Goal: Task Accomplishment & Management: Use online tool/utility

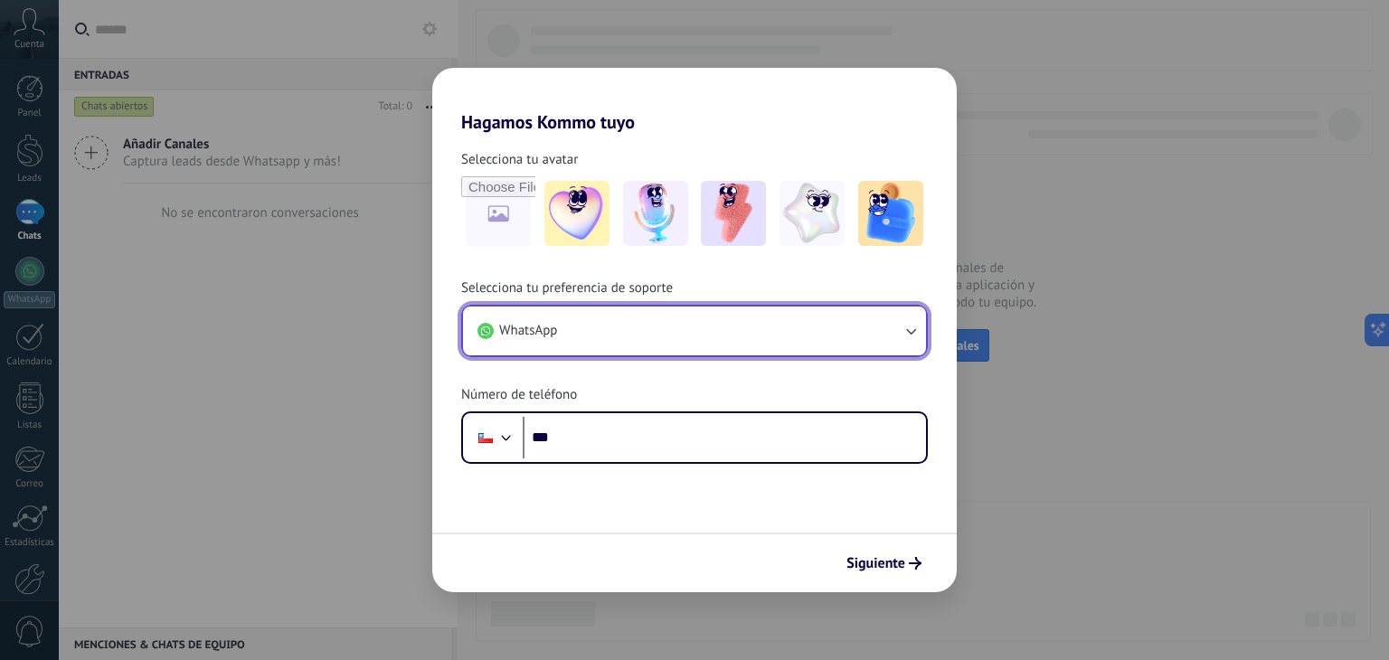
click at [863, 330] on button "WhatsApp" at bounding box center [694, 331] width 463 height 49
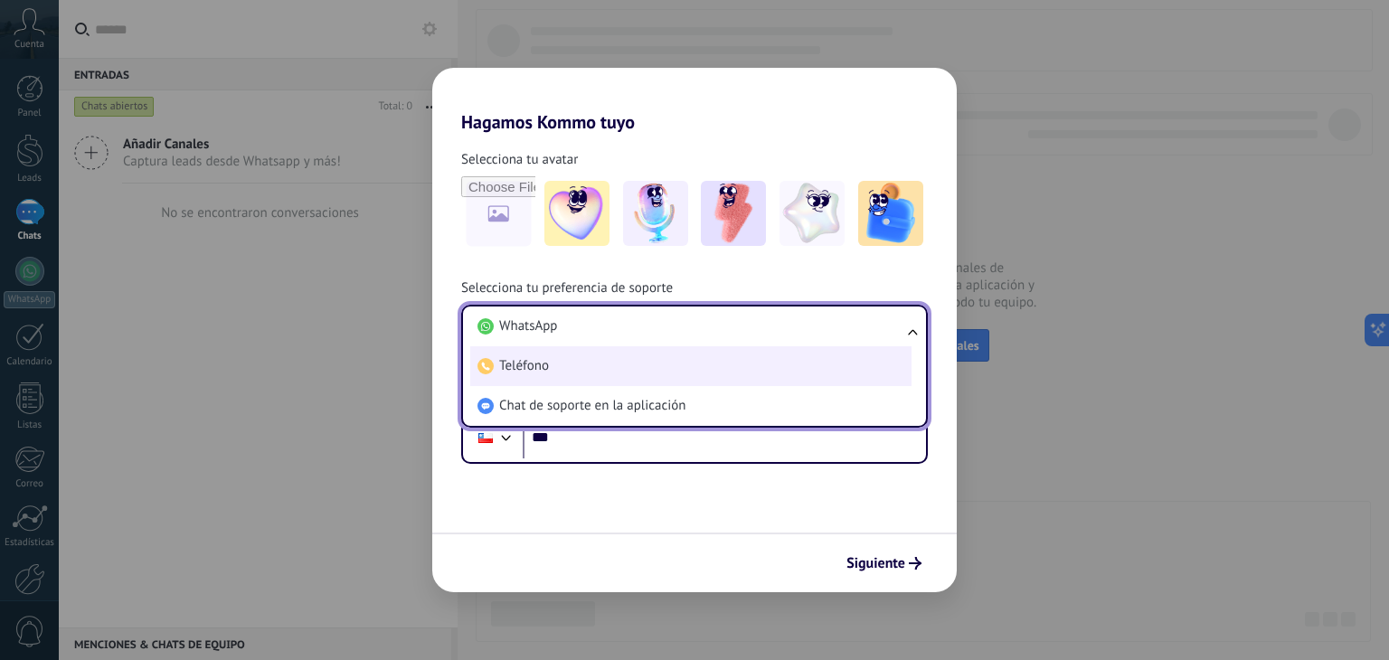
click at [766, 376] on li "Teléfono" at bounding box center [690, 366] width 441 height 40
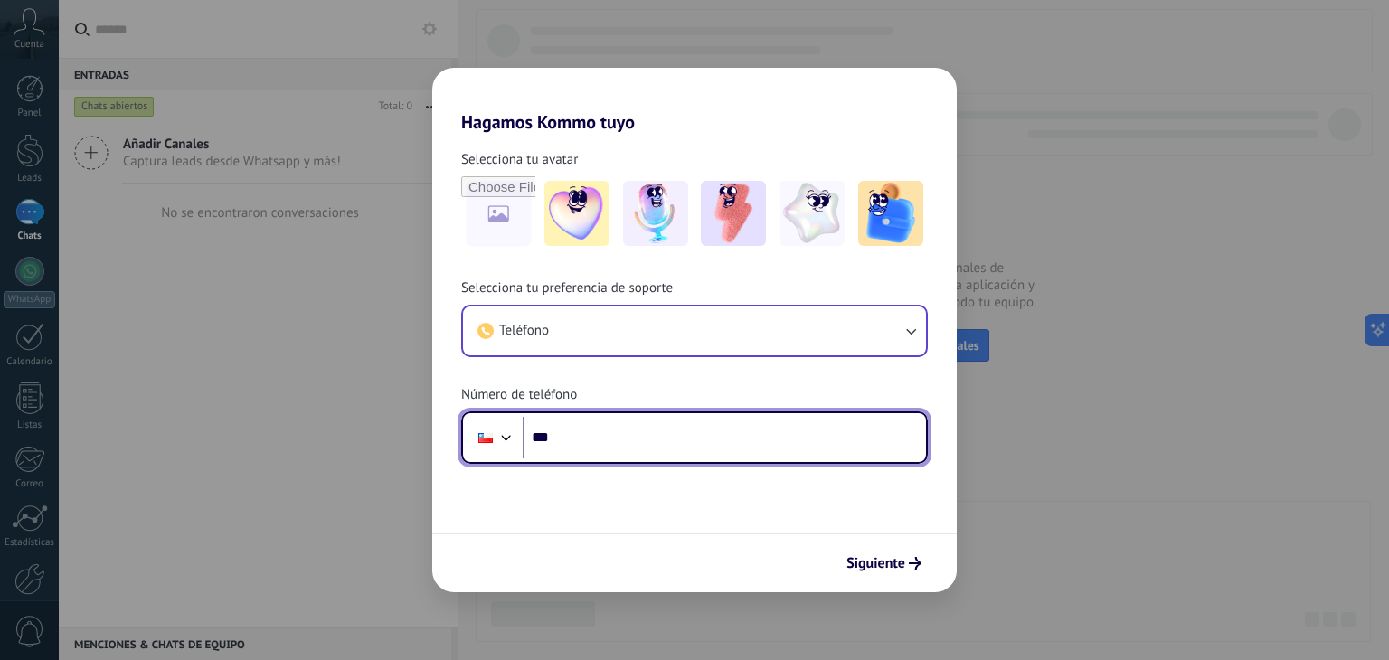
click at [691, 444] on input "***" at bounding box center [724, 438] width 403 height 42
click at [652, 438] on input "***" at bounding box center [724, 438] width 403 height 42
click at [657, 438] on input "***" at bounding box center [724, 438] width 403 height 42
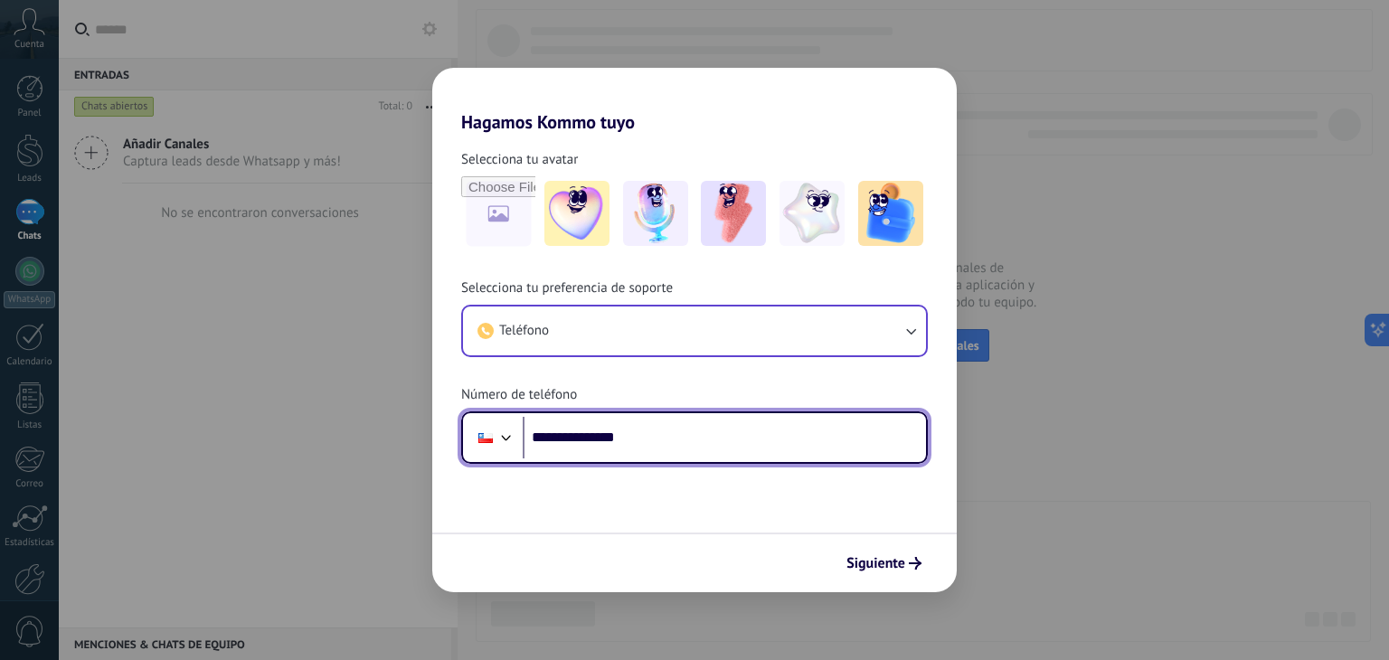
type input "**********"
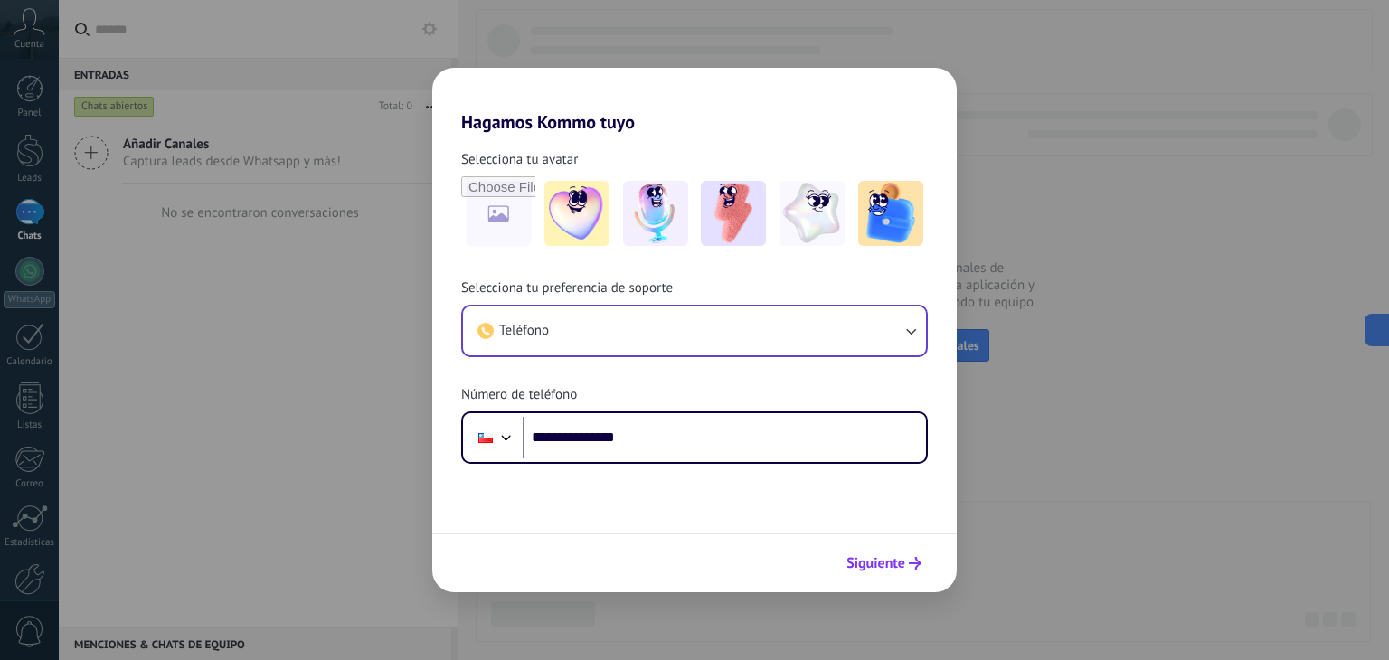
click at [901, 562] on span "Siguiente" at bounding box center [875, 563] width 59 height 13
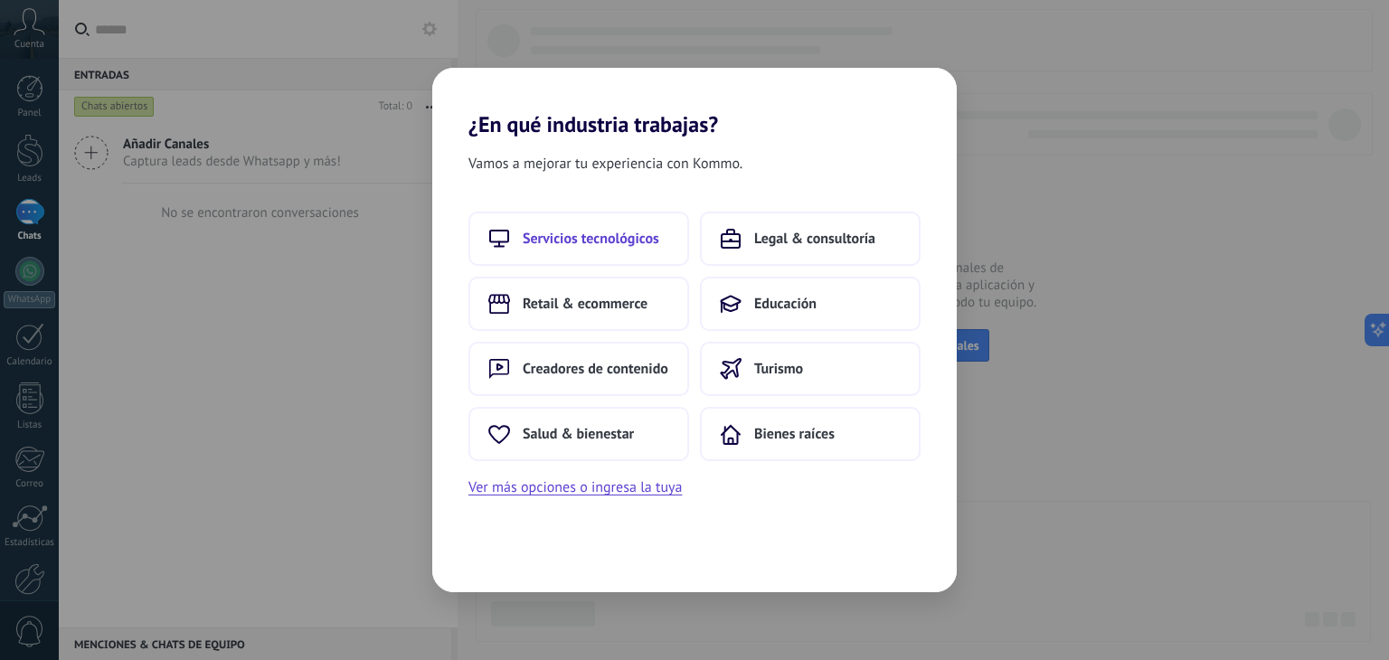
click at [616, 243] on span "Servicios tecnológicos" at bounding box center [591, 239] width 137 height 18
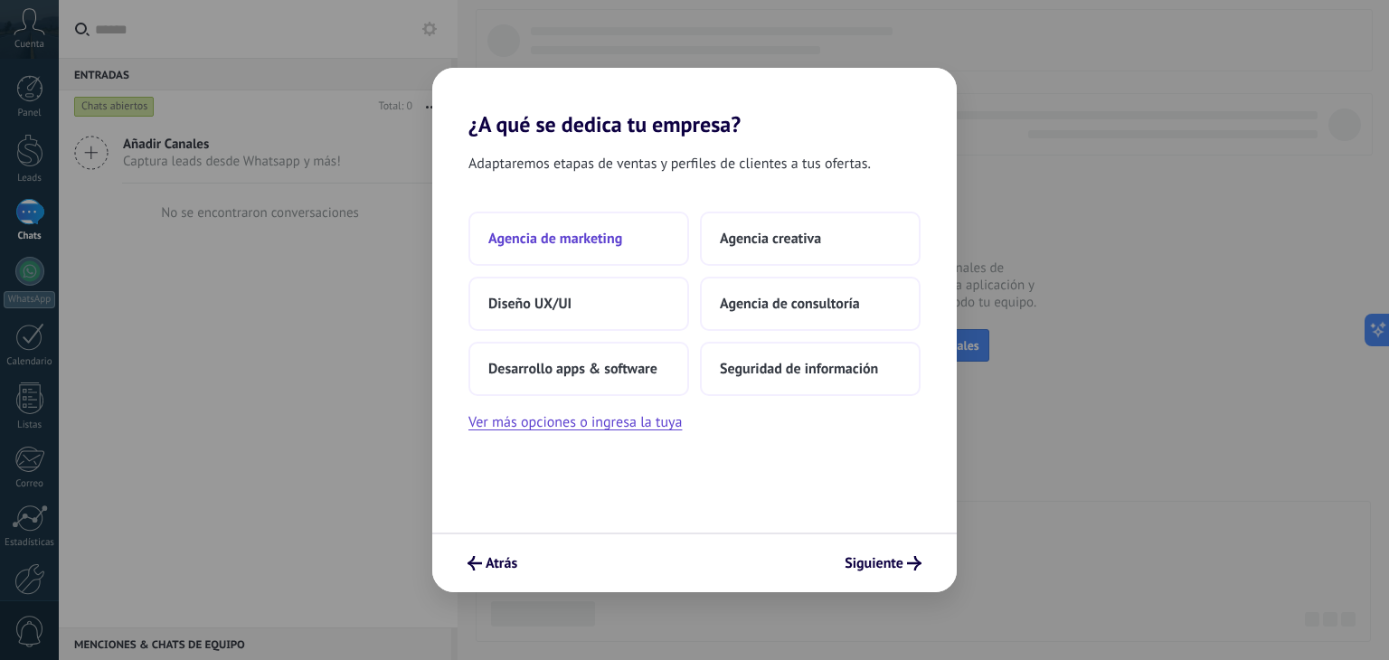
click at [614, 234] on span "Agencia de marketing" at bounding box center [555, 239] width 134 height 18
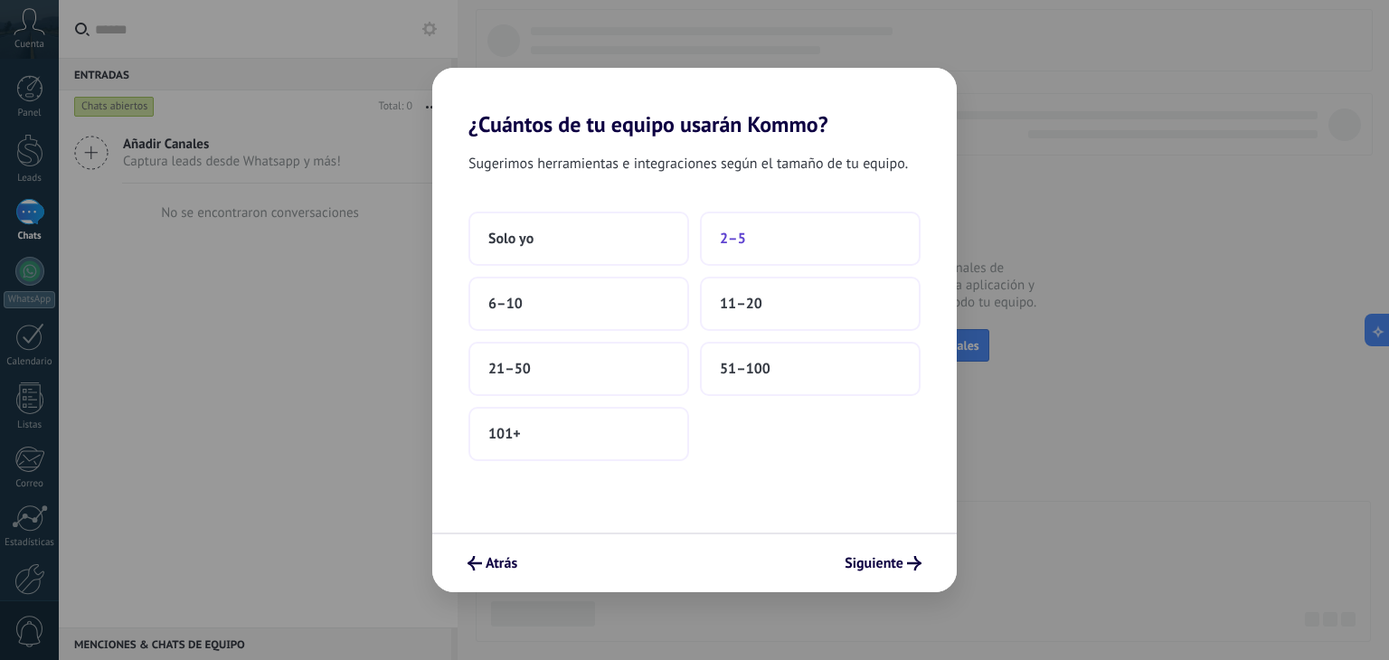
click at [763, 245] on button "2–5" at bounding box center [810, 239] width 221 height 54
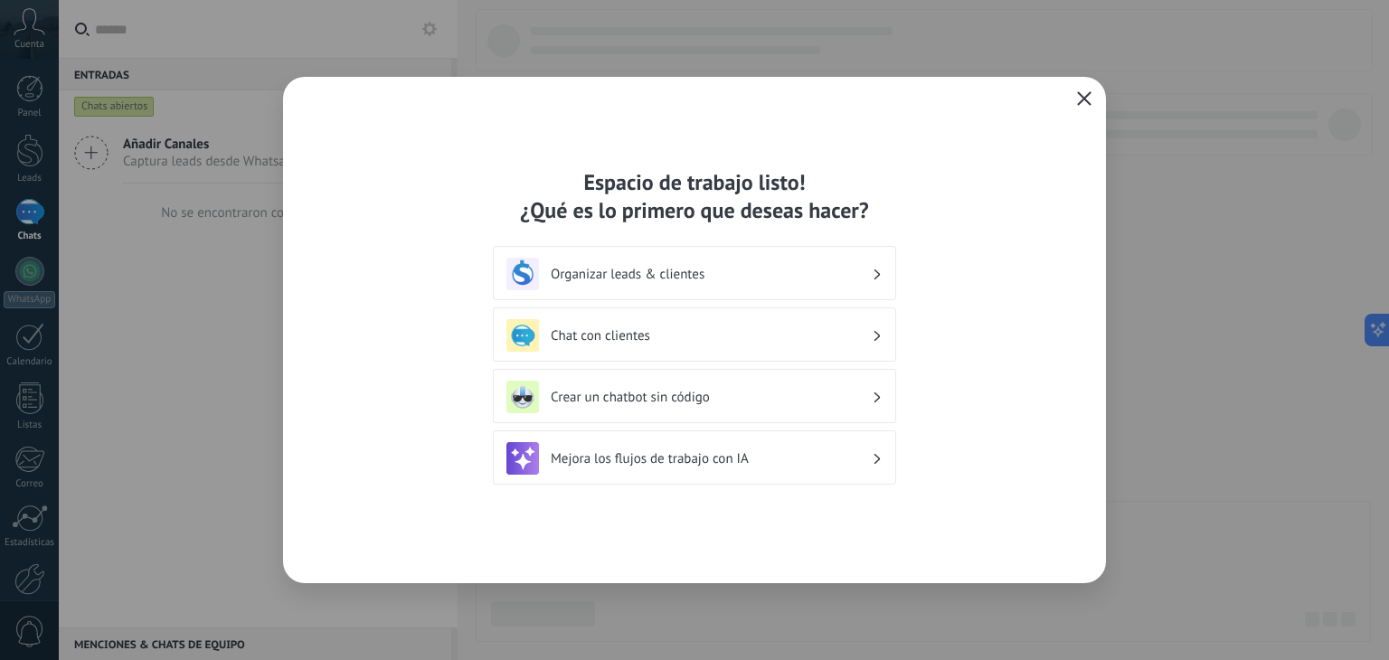
click at [692, 279] on h3 "Organizar leads & clientes" at bounding box center [711, 274] width 321 height 17
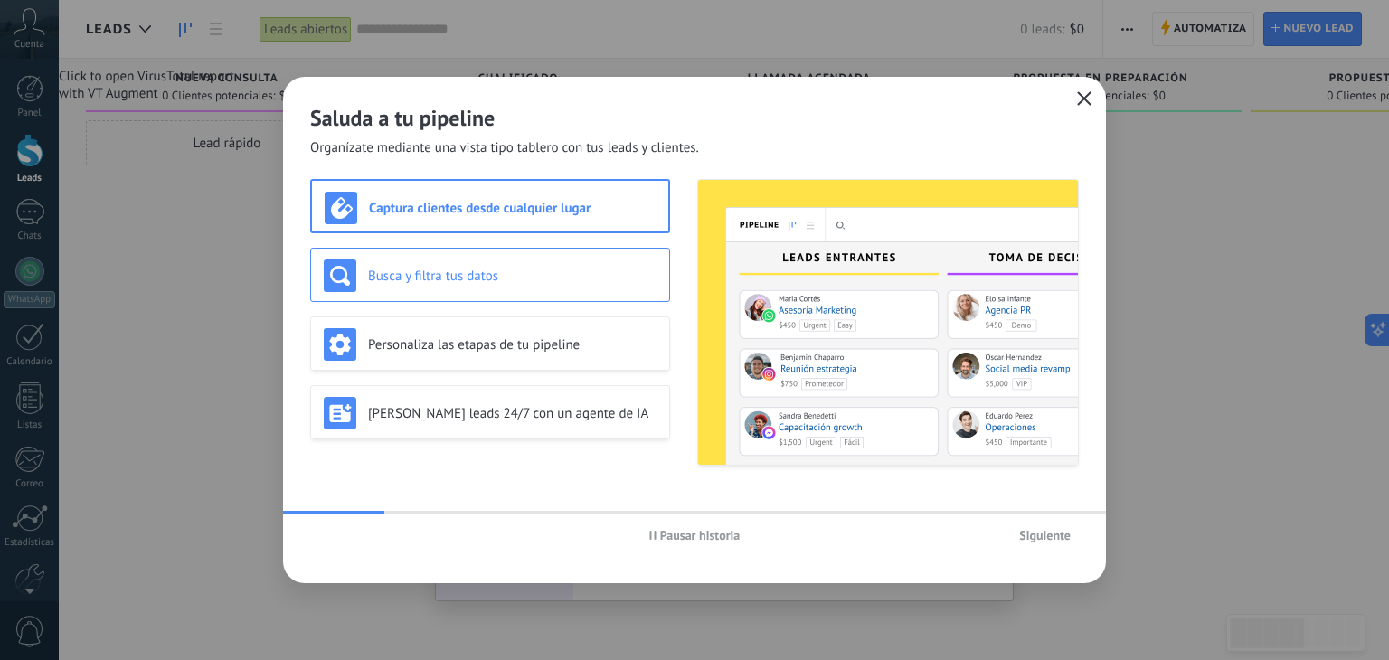
click at [612, 283] on div "Busca y filtra tus datos" at bounding box center [490, 276] width 333 height 33
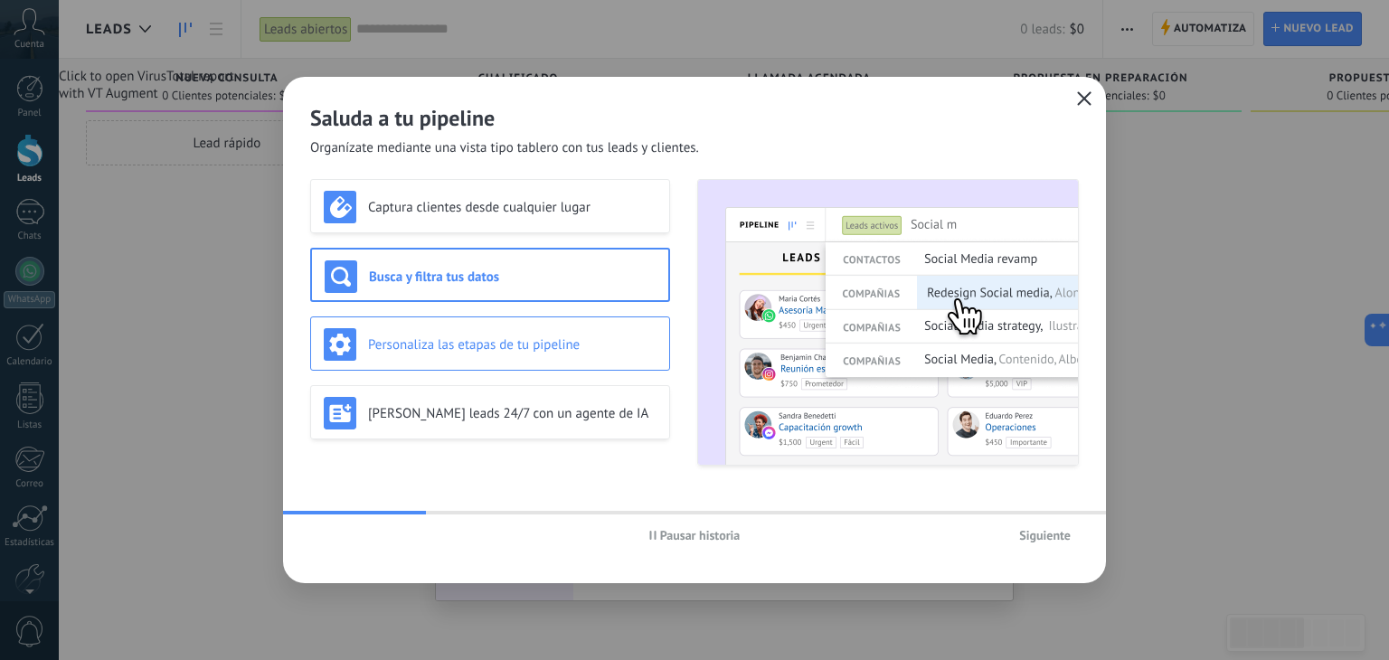
click at [614, 348] on h3 "Personaliza las etapas de tu pipeline" at bounding box center [512, 344] width 288 height 17
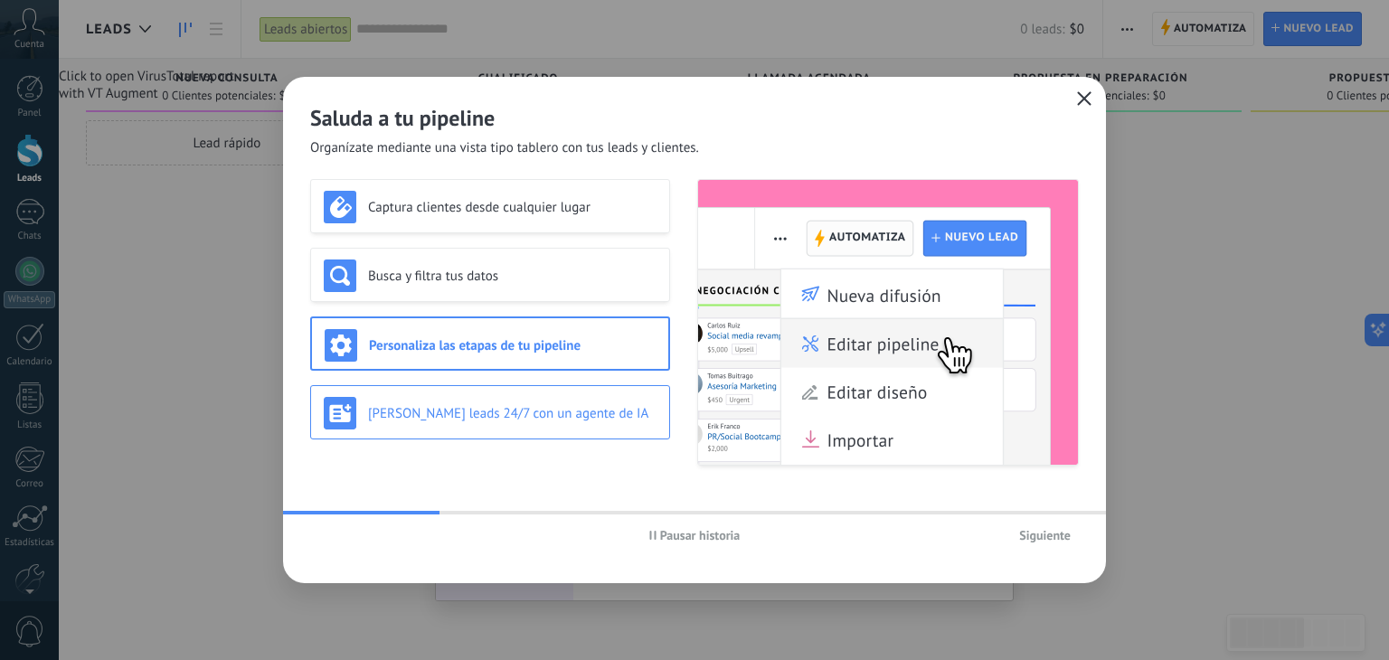
click at [601, 385] on div "[PERSON_NAME] leads 24/7 con un agente de IA" at bounding box center [490, 412] width 360 height 54
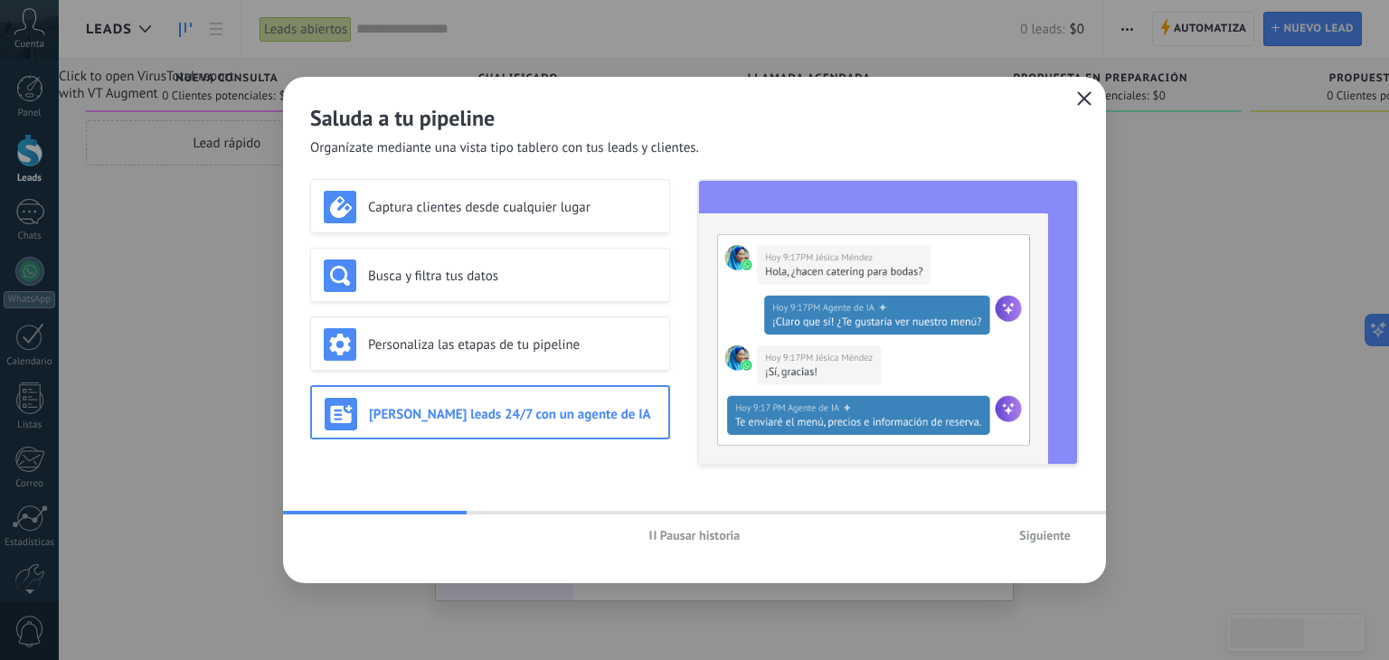
click at [616, 421] on h3 "[PERSON_NAME] leads 24/7 con un agente de IA" at bounding box center [512, 414] width 287 height 17
click at [1040, 529] on span "Siguiente" at bounding box center [1045, 535] width 52 height 13
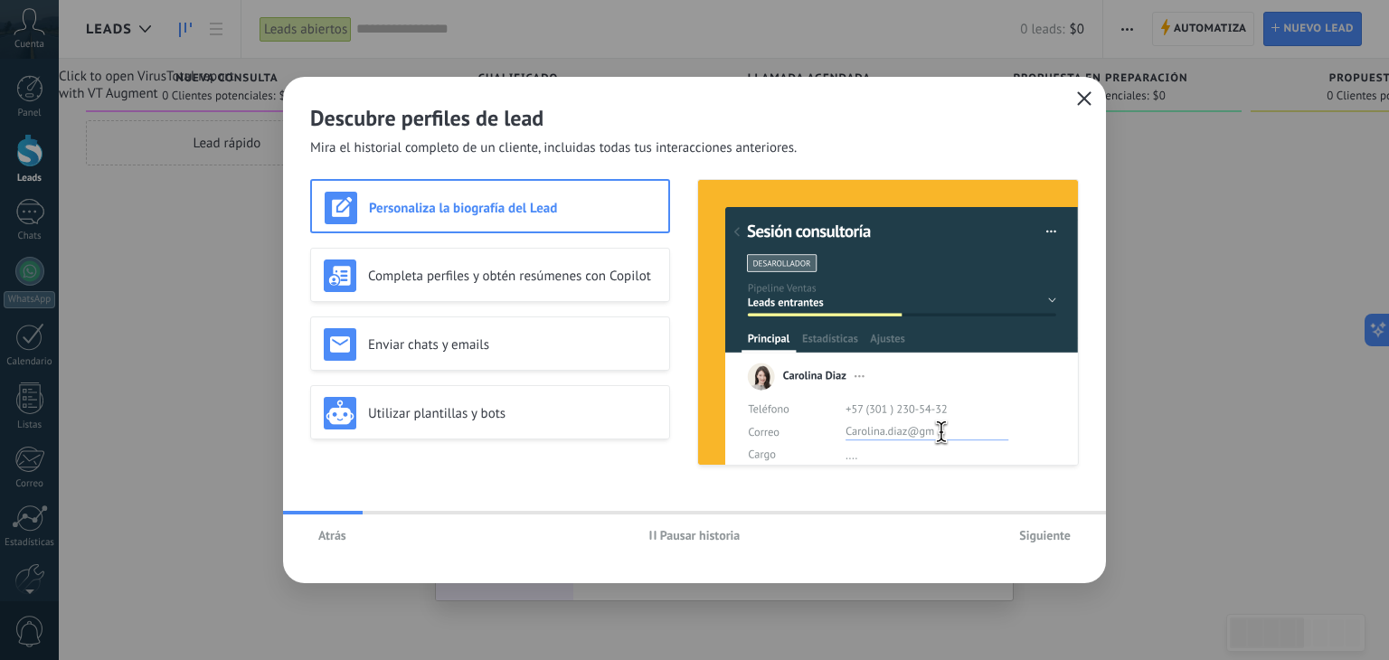
click at [1044, 536] on span "Siguiente" at bounding box center [1045, 535] width 52 height 13
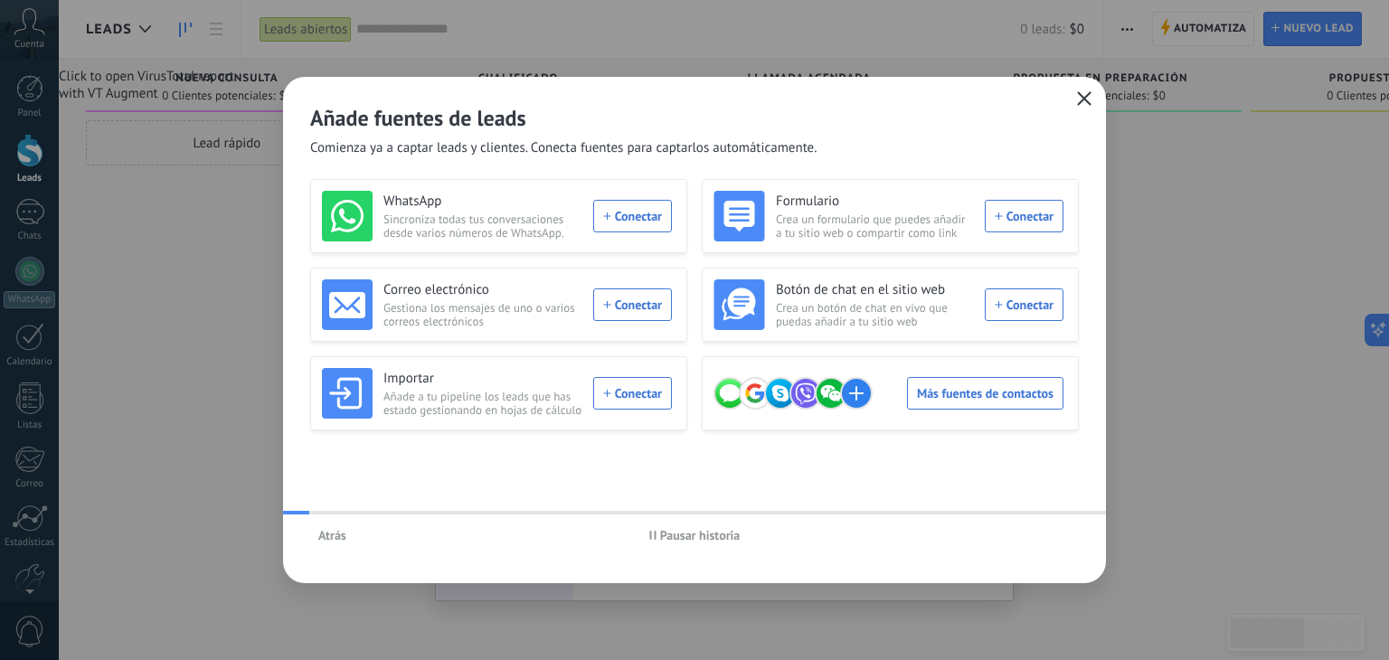
click at [1044, 536] on div "Atrás Pausar historia" at bounding box center [694, 536] width 823 height 42
click at [1084, 106] on span "button" at bounding box center [1084, 99] width 14 height 16
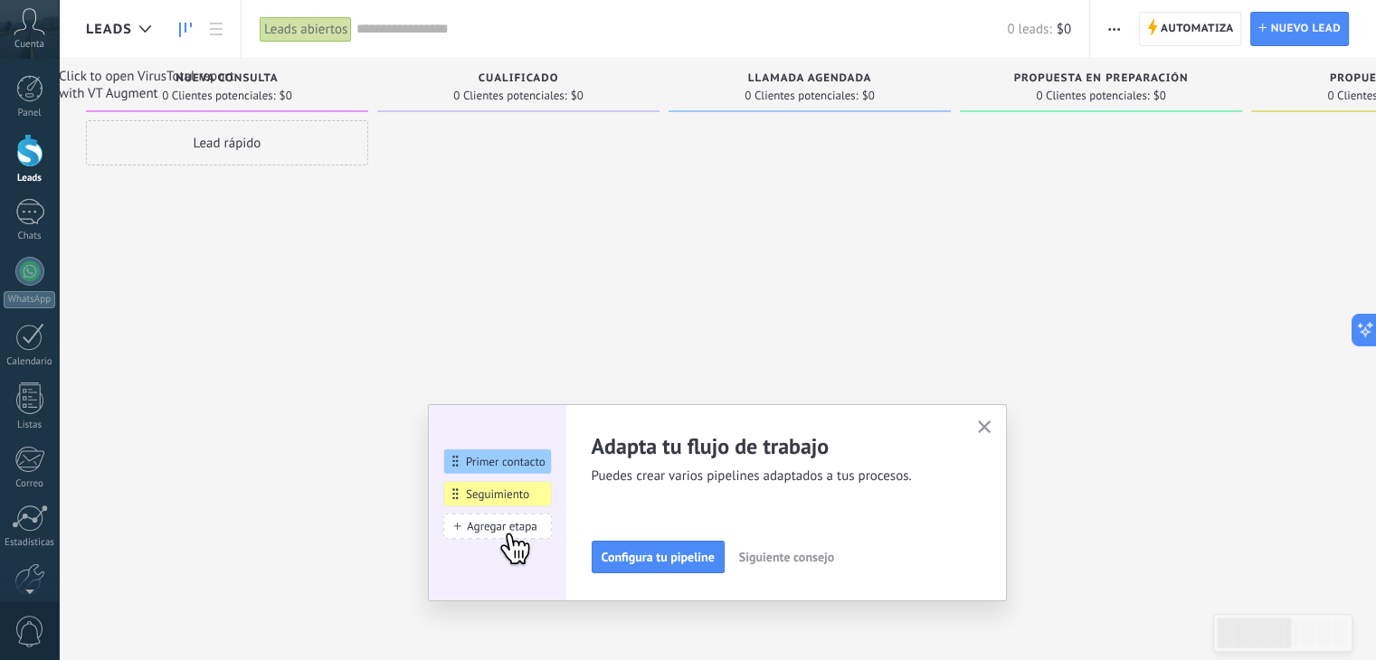
scroll to position [91, 0]
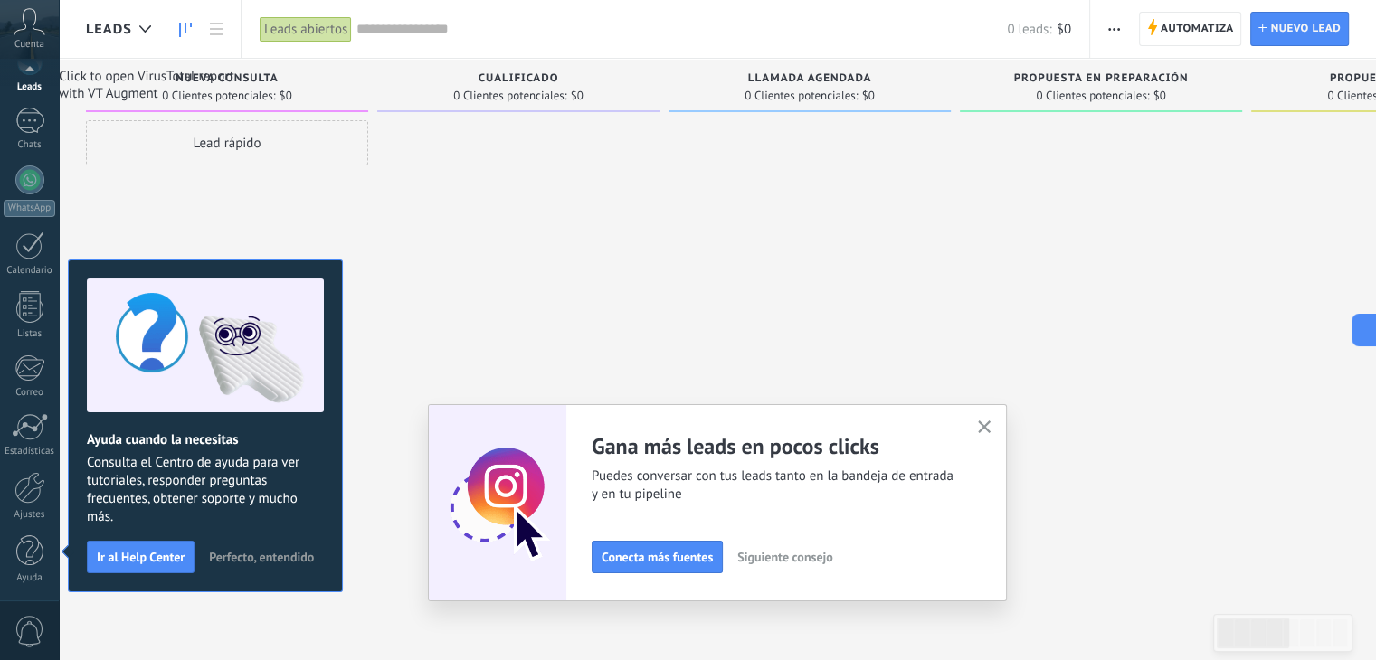
click at [985, 428] on icon "button" at bounding box center [985, 428] width 14 height 14
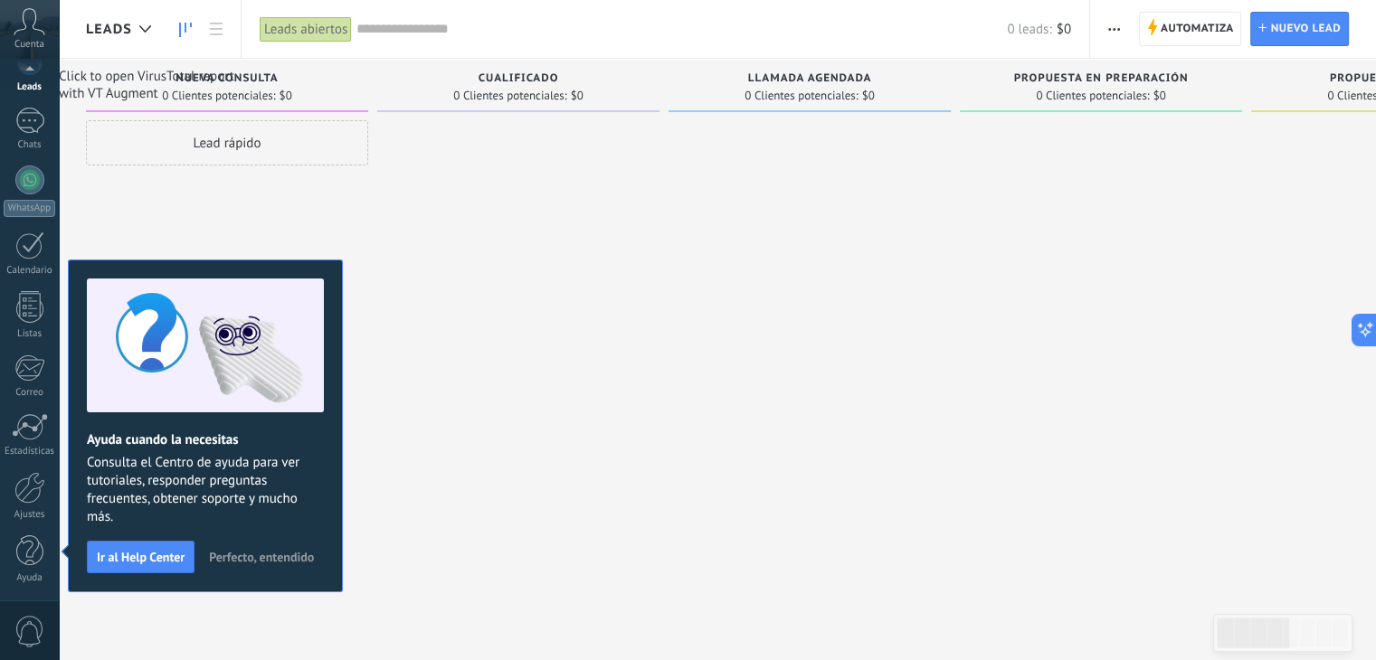
click at [454, 309] on div at bounding box center [518, 332] width 282 height 424
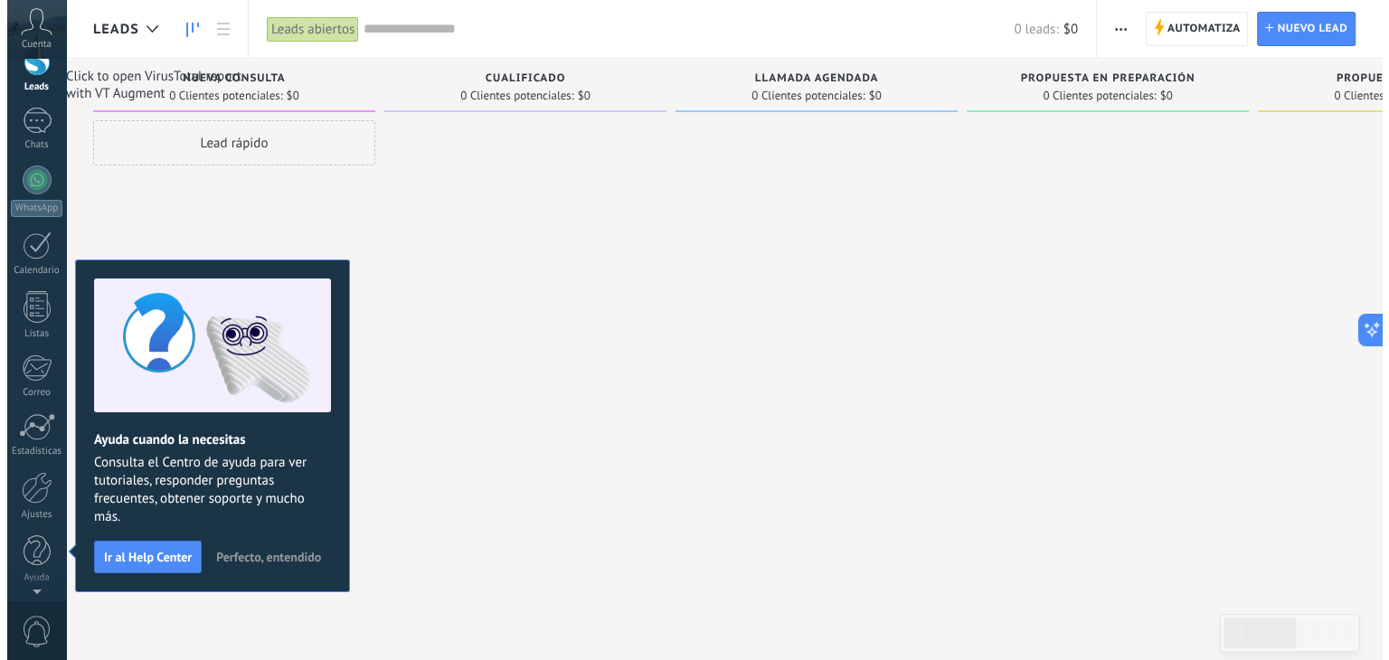
scroll to position [0, 0]
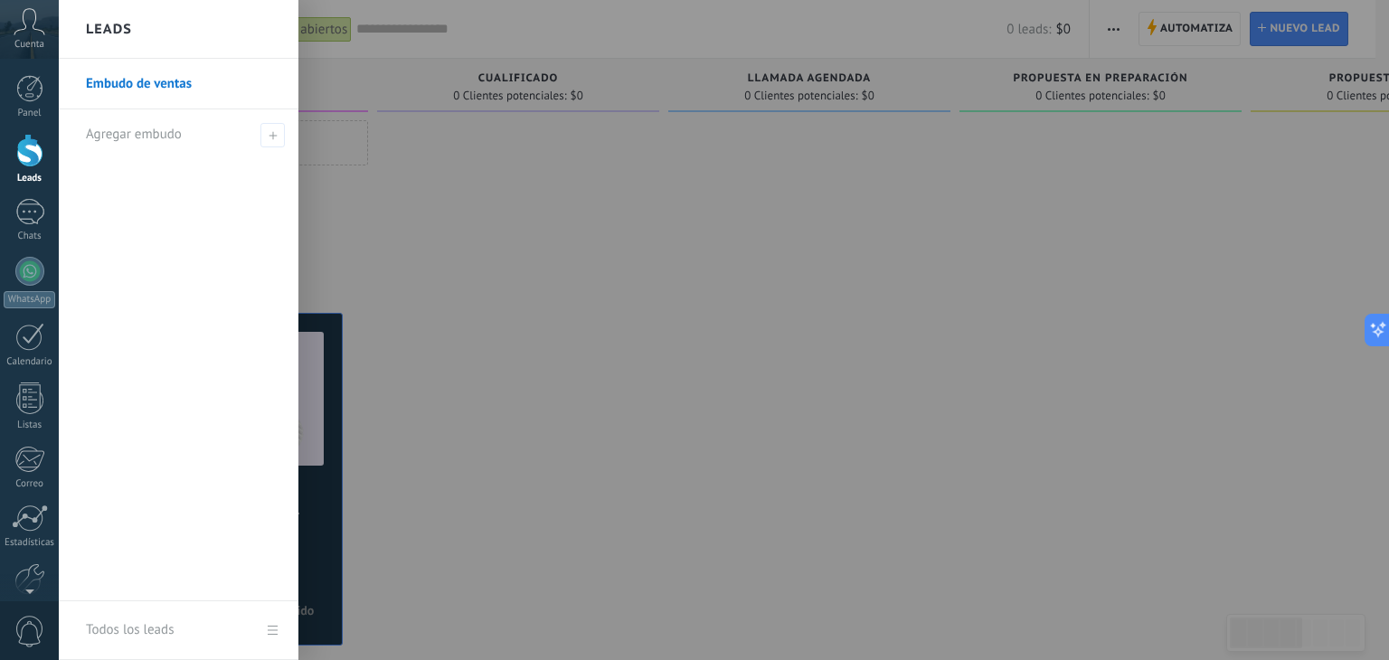
click at [683, 219] on div at bounding box center [753, 330] width 1389 height 660
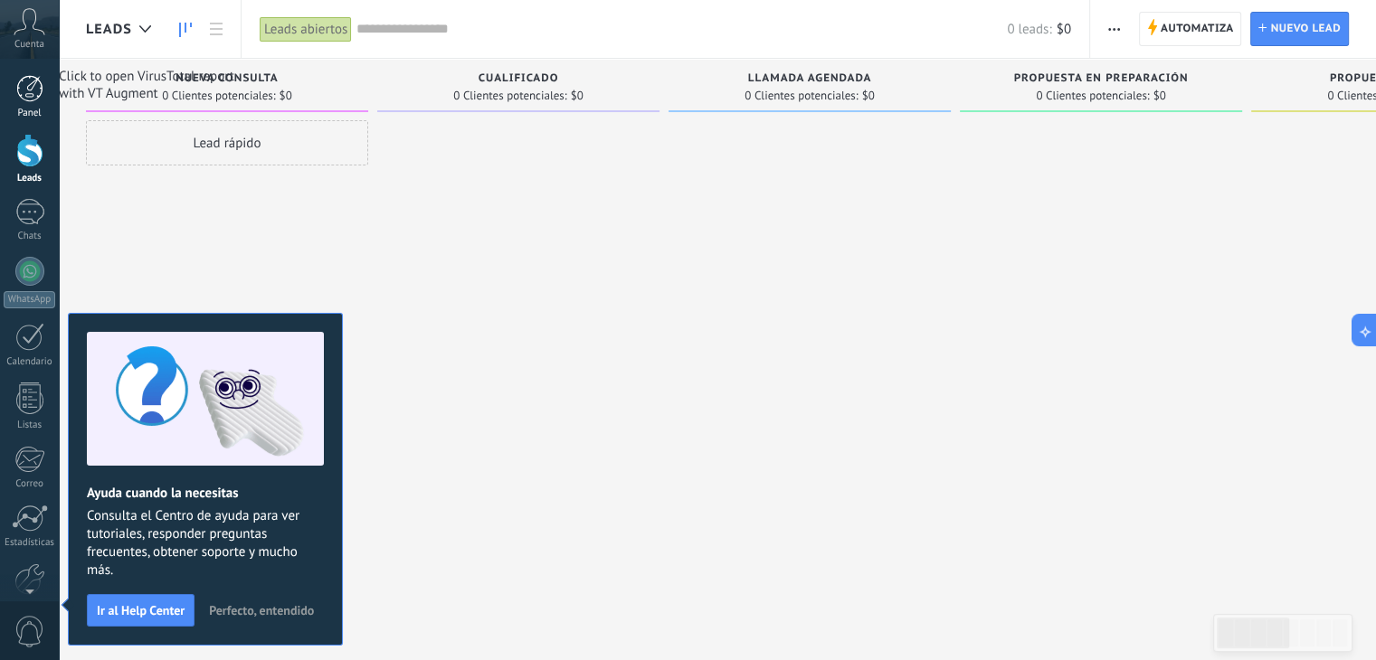
click at [36, 90] on div at bounding box center [29, 88] width 27 height 27
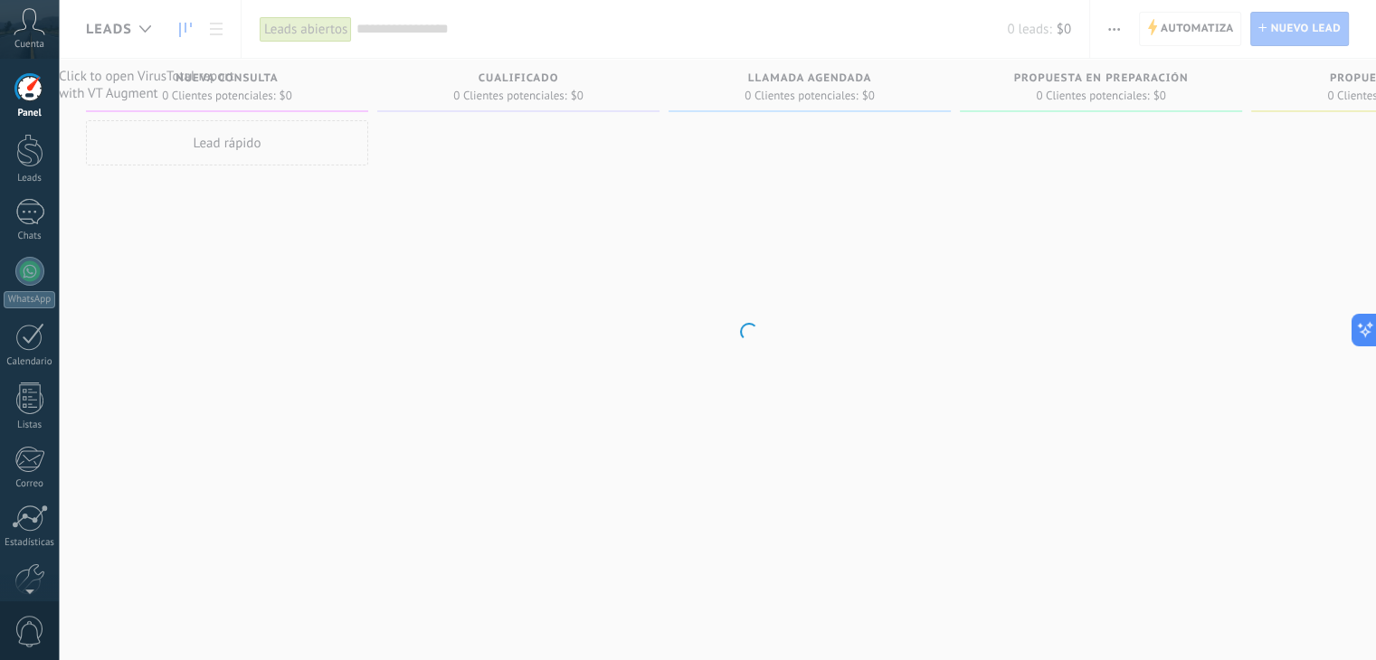
click at [25, 26] on use at bounding box center [29, 21] width 31 height 26
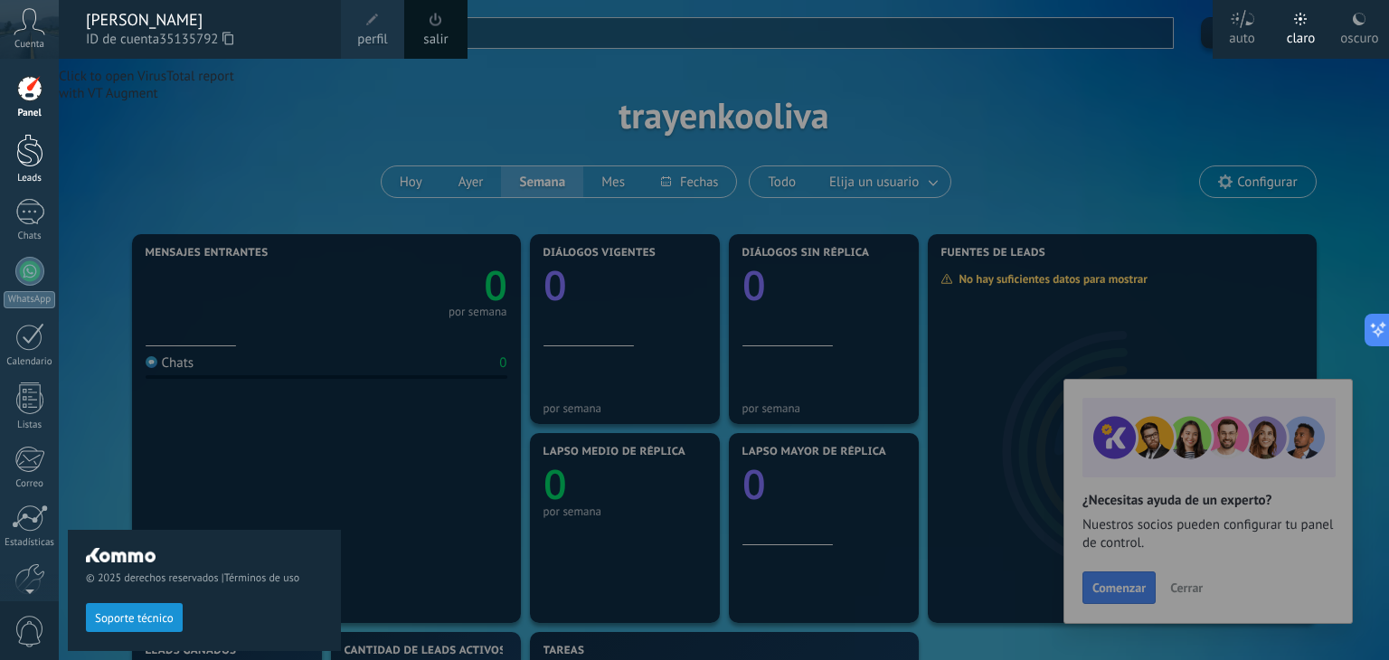
click at [13, 135] on link "Leads" at bounding box center [29, 159] width 59 height 51
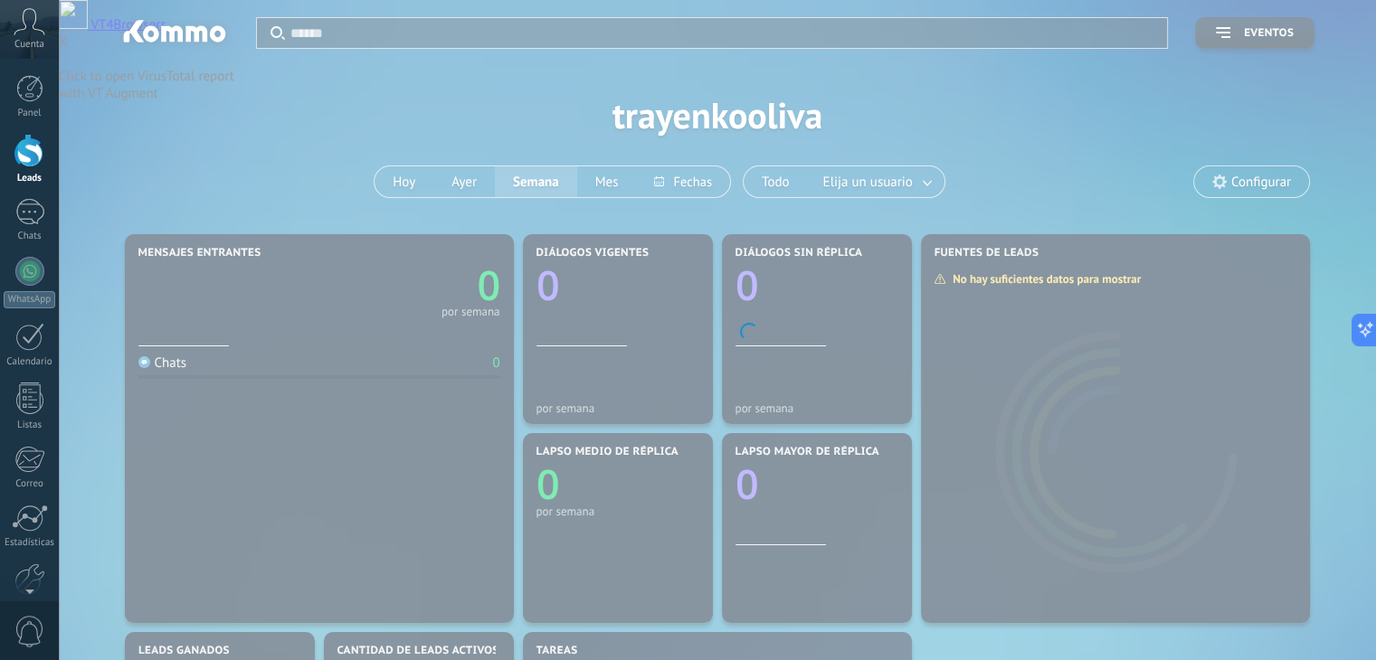
click at [27, 153] on div at bounding box center [29, 150] width 27 height 33
click at [27, 203] on div at bounding box center [29, 212] width 29 height 26
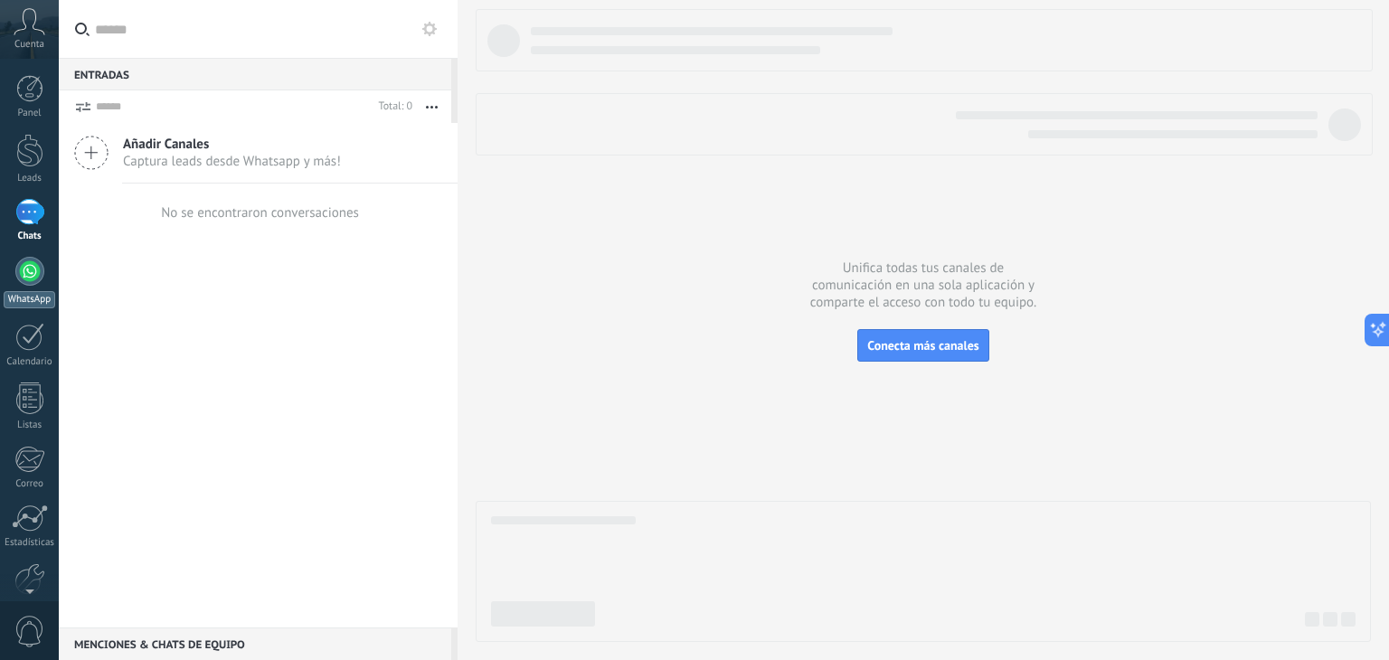
click at [36, 280] on div at bounding box center [29, 271] width 29 height 29
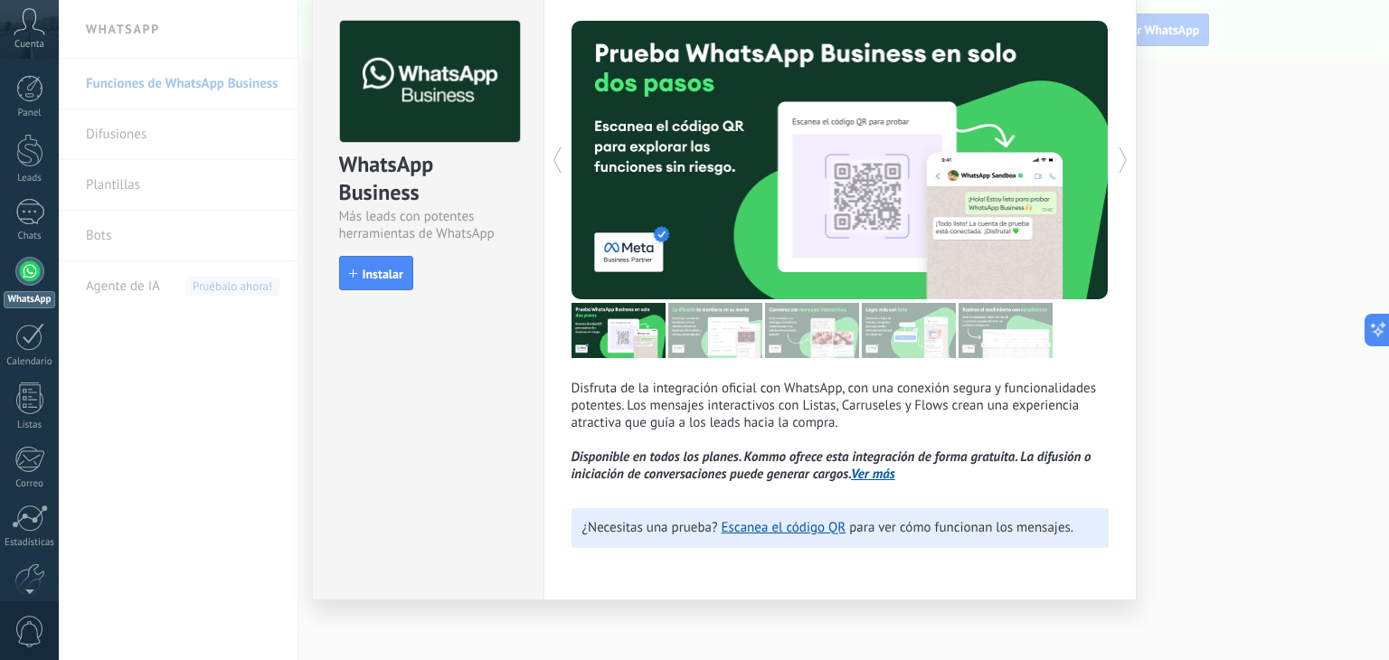
scroll to position [80, 0]
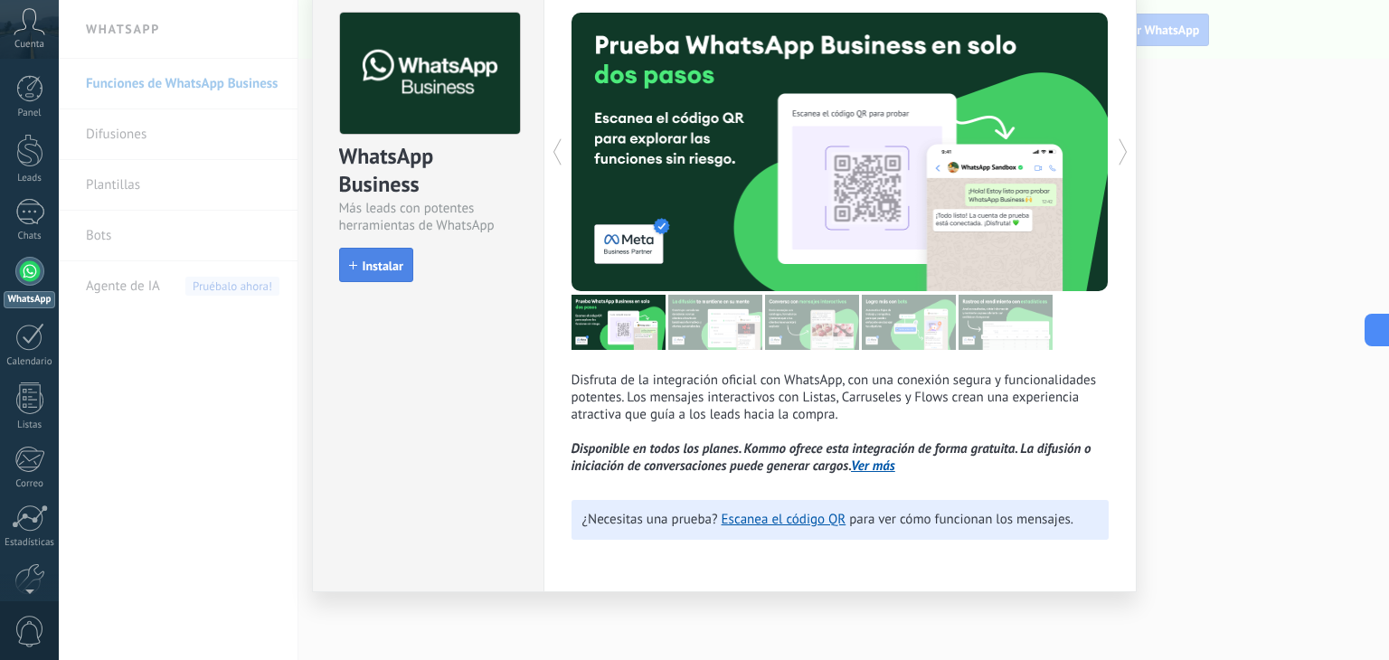
click at [375, 260] on span "Instalar" at bounding box center [383, 266] width 41 height 13
click at [1290, 201] on div "WhatsApp Business Más leads con potentes herramientas de WhatsApp install Insta…" at bounding box center [724, 330] width 1330 height 660
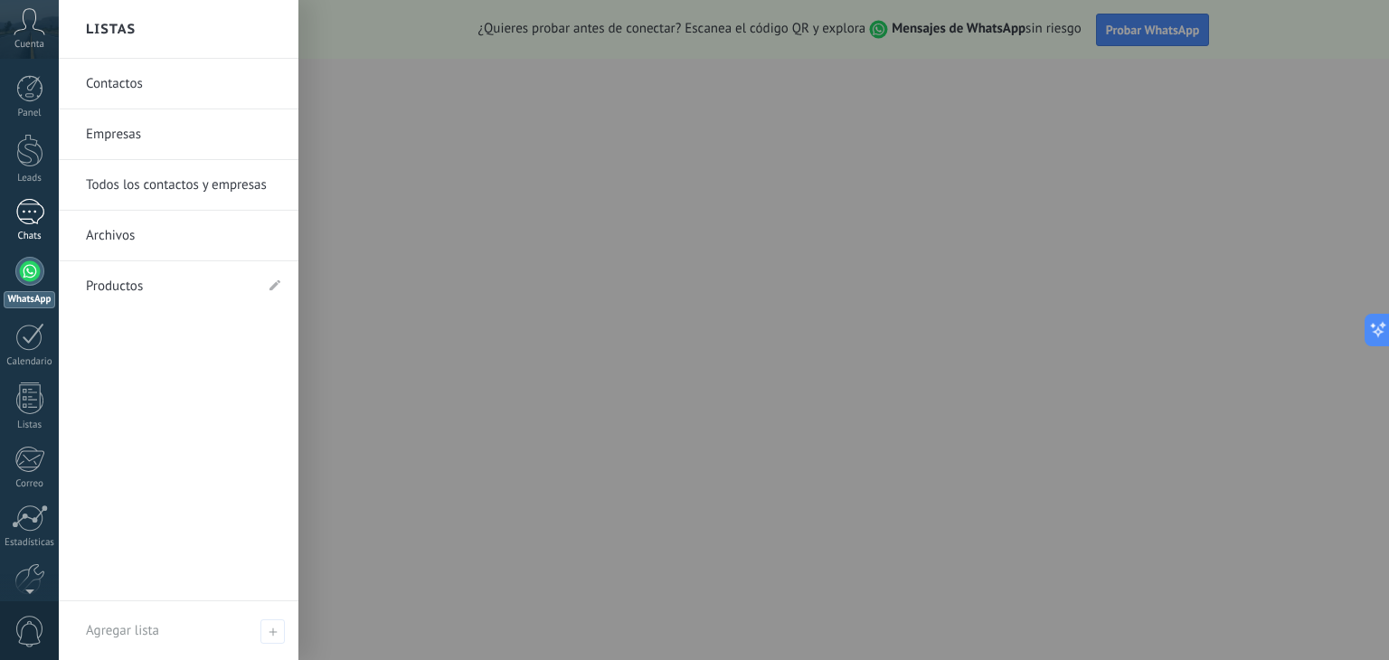
click at [40, 208] on div at bounding box center [29, 212] width 29 height 26
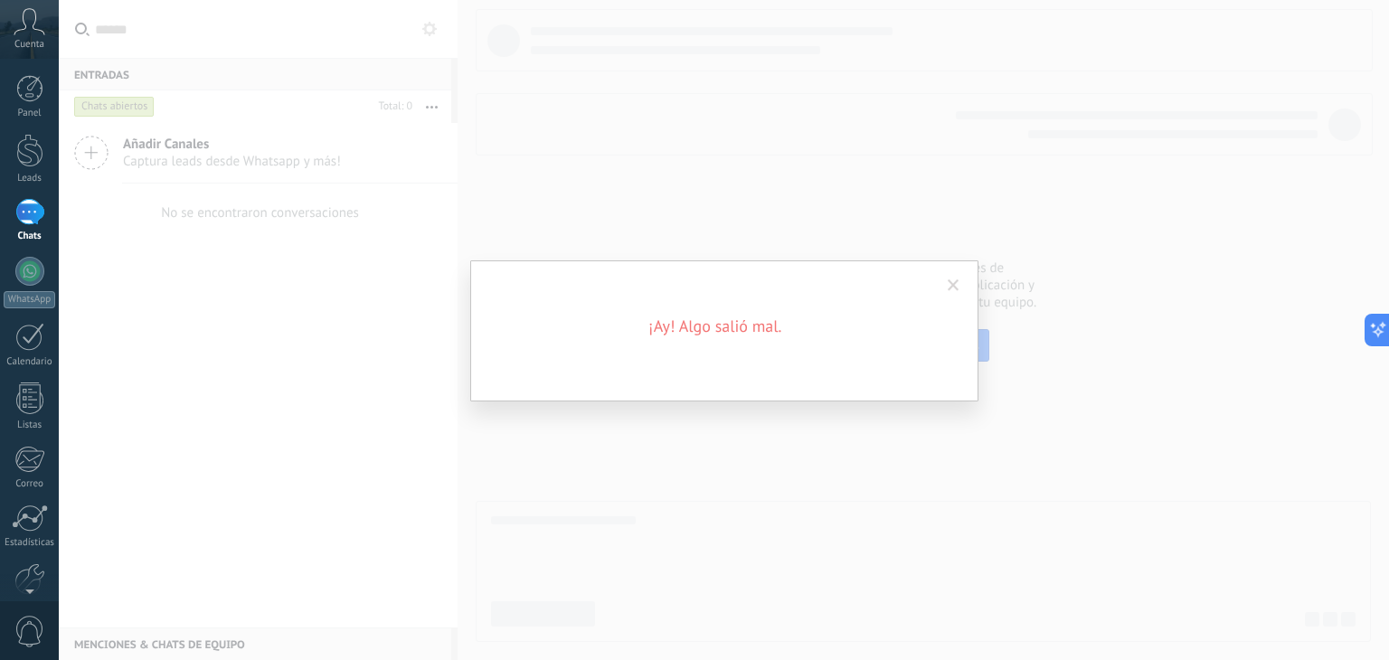
click at [959, 286] on span at bounding box center [954, 285] width 30 height 31
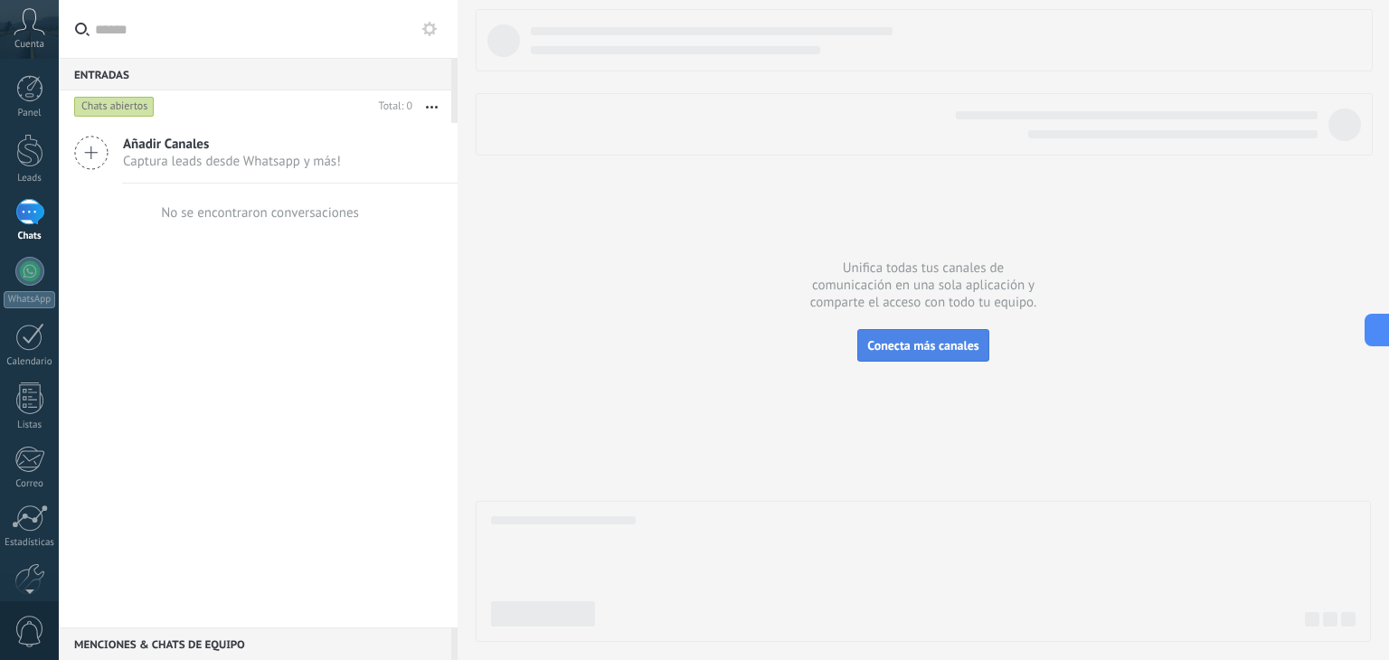
click at [915, 342] on span "Conecta más canales" at bounding box center [922, 345] width 111 height 16
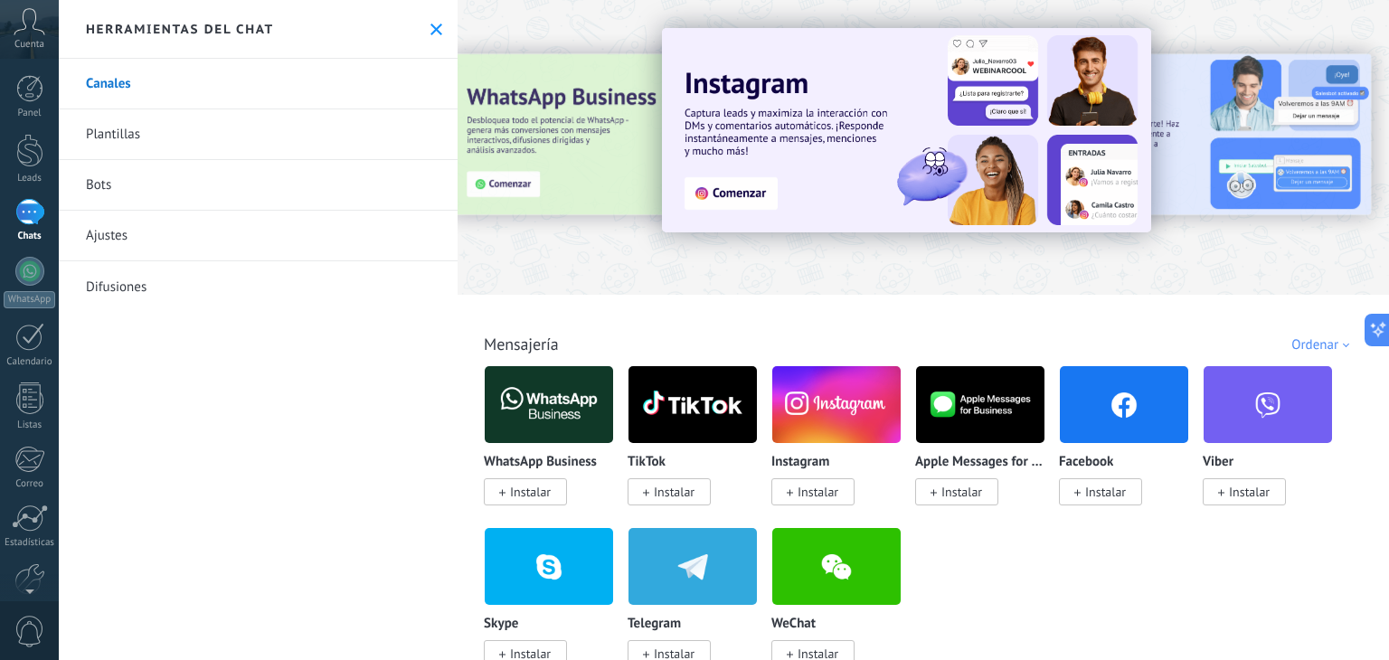
click at [544, 498] on span "Instalar" at bounding box center [530, 492] width 41 height 16
click at [548, 492] on span "Instalar" at bounding box center [530, 492] width 41 height 16
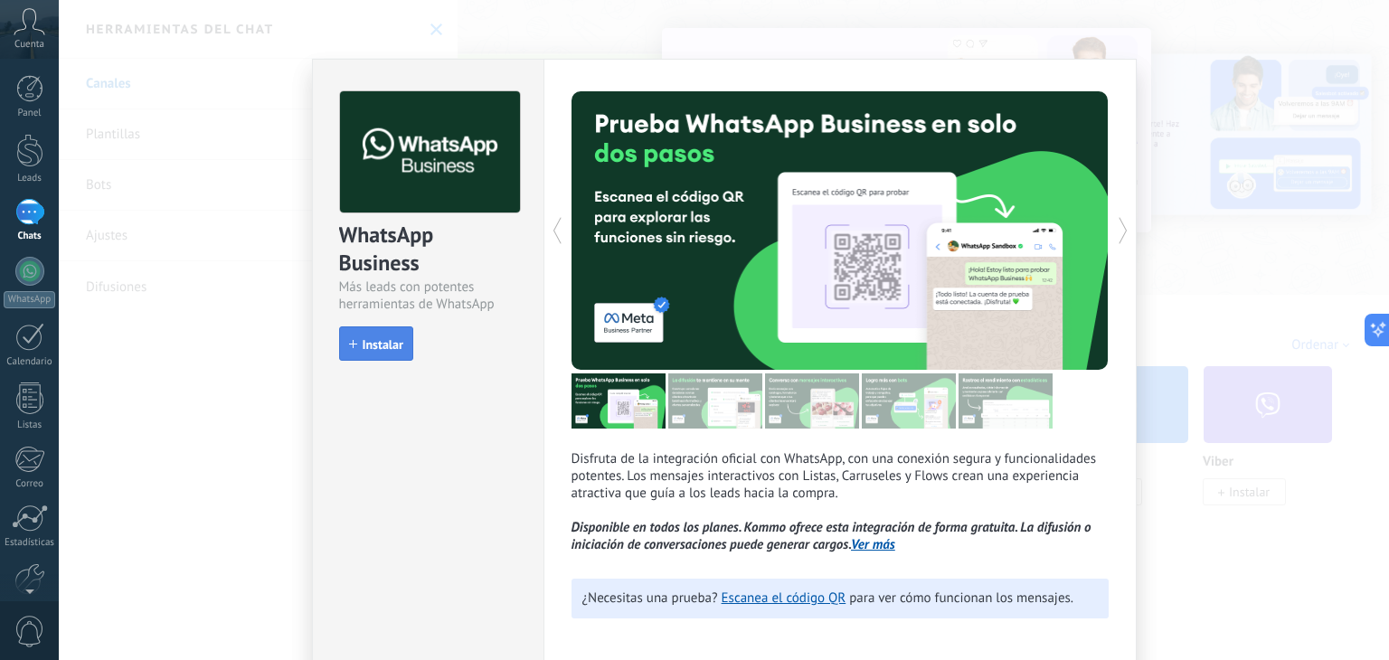
click at [369, 349] on span "Instalar" at bounding box center [383, 344] width 41 height 13
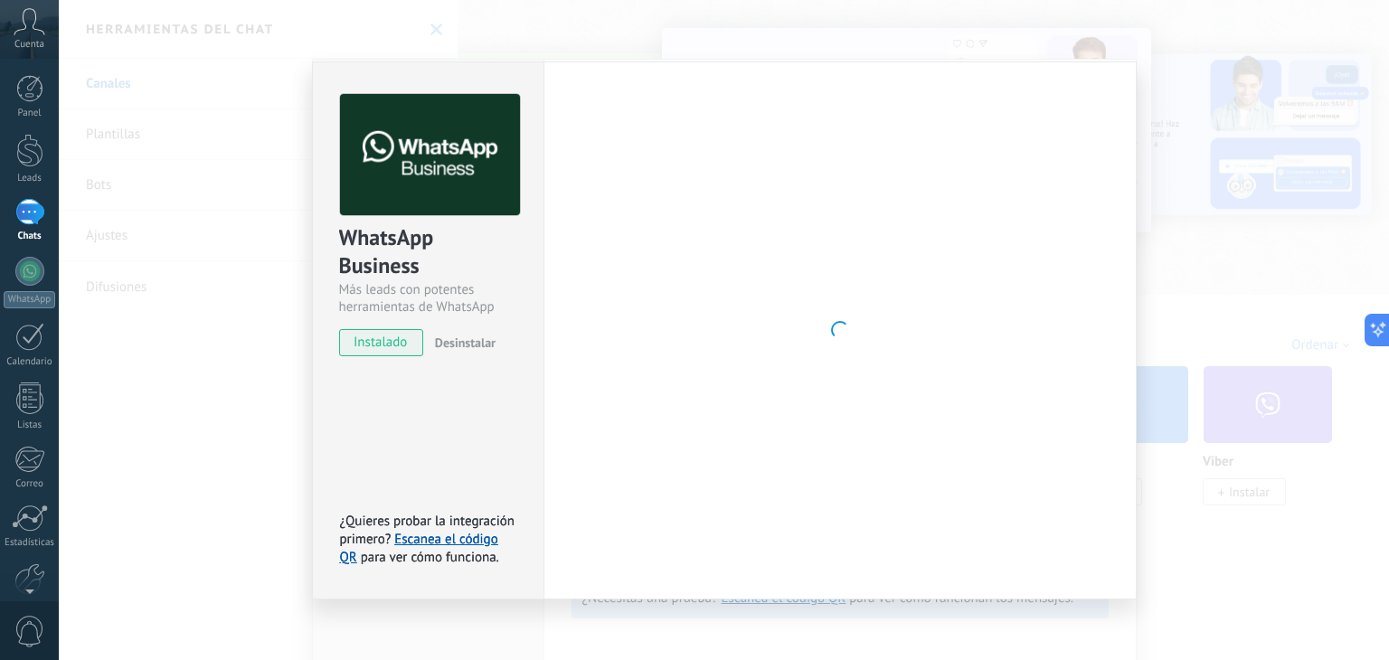
click at [1247, 272] on div "WhatsApp Business Más leads con potentes herramientas de WhatsApp instalado Des…" at bounding box center [724, 330] width 1330 height 660
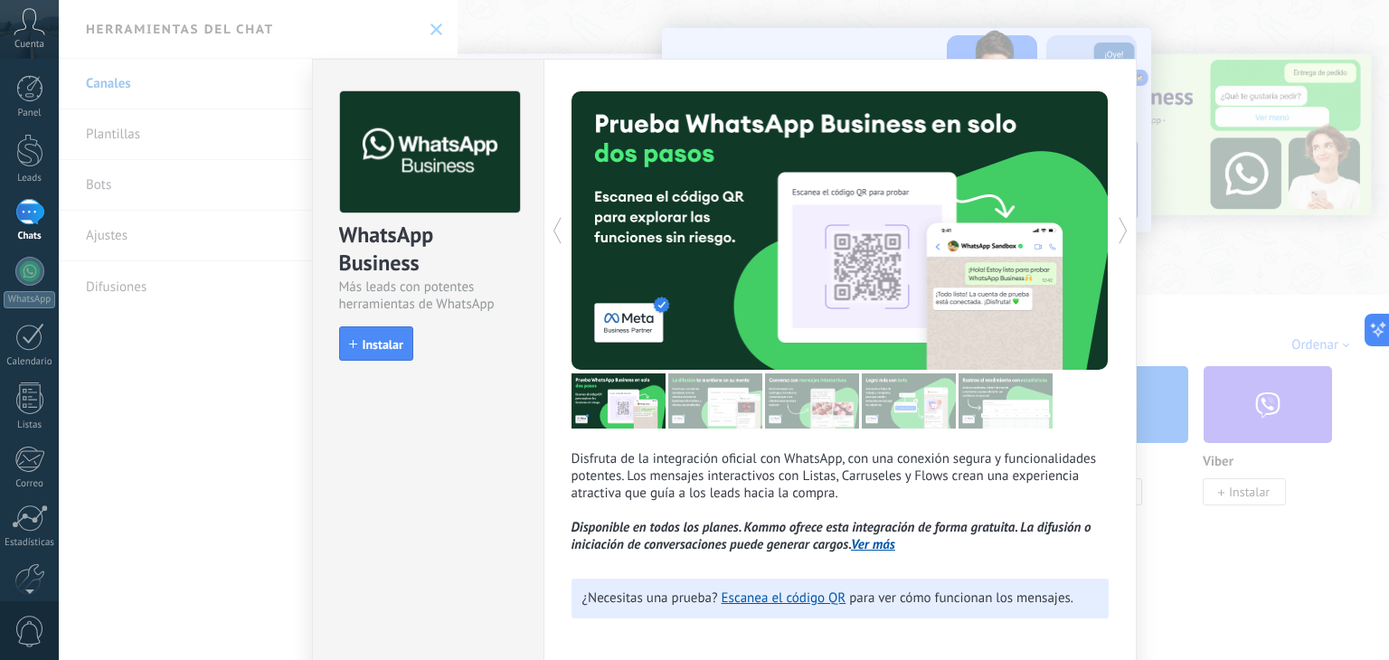
click at [372, 351] on button "Instalar" at bounding box center [376, 343] width 74 height 34
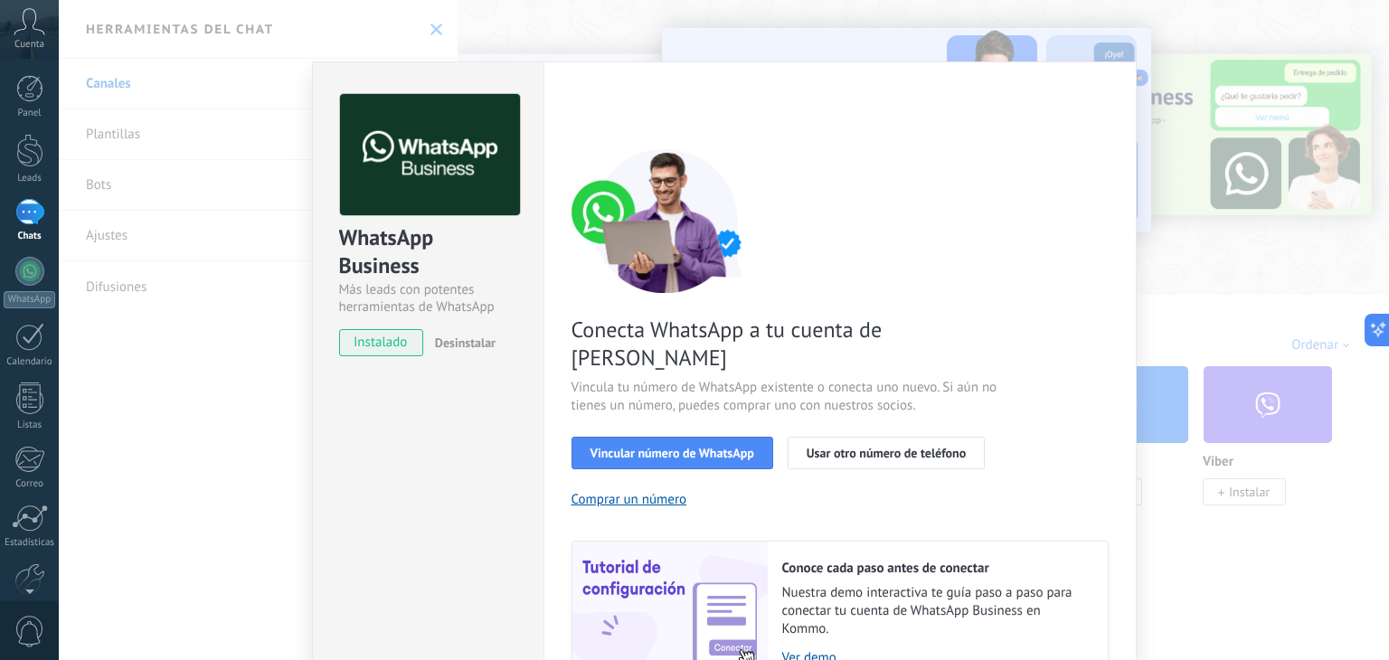
click at [1295, 372] on div "WhatsApp Business Más leads con potentes herramientas de WhatsApp instalado Des…" at bounding box center [724, 330] width 1330 height 660
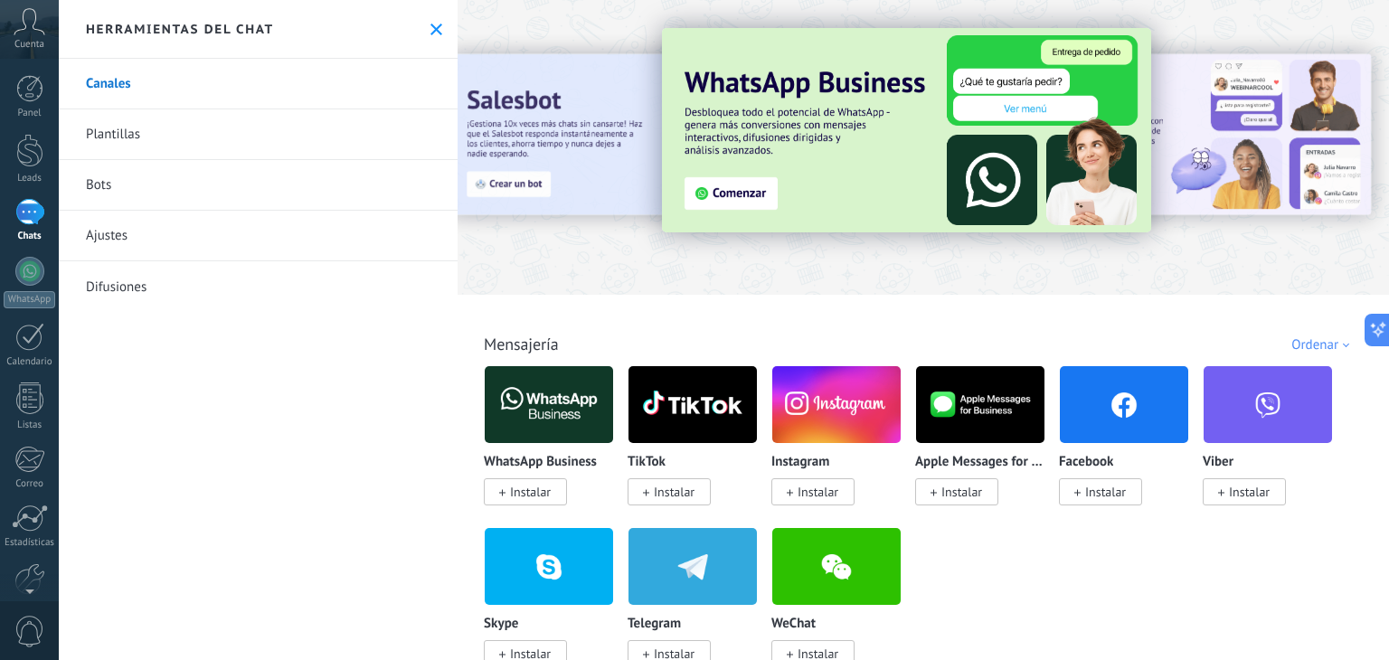
click at [664, 497] on span "Instalar" at bounding box center [674, 492] width 41 height 16
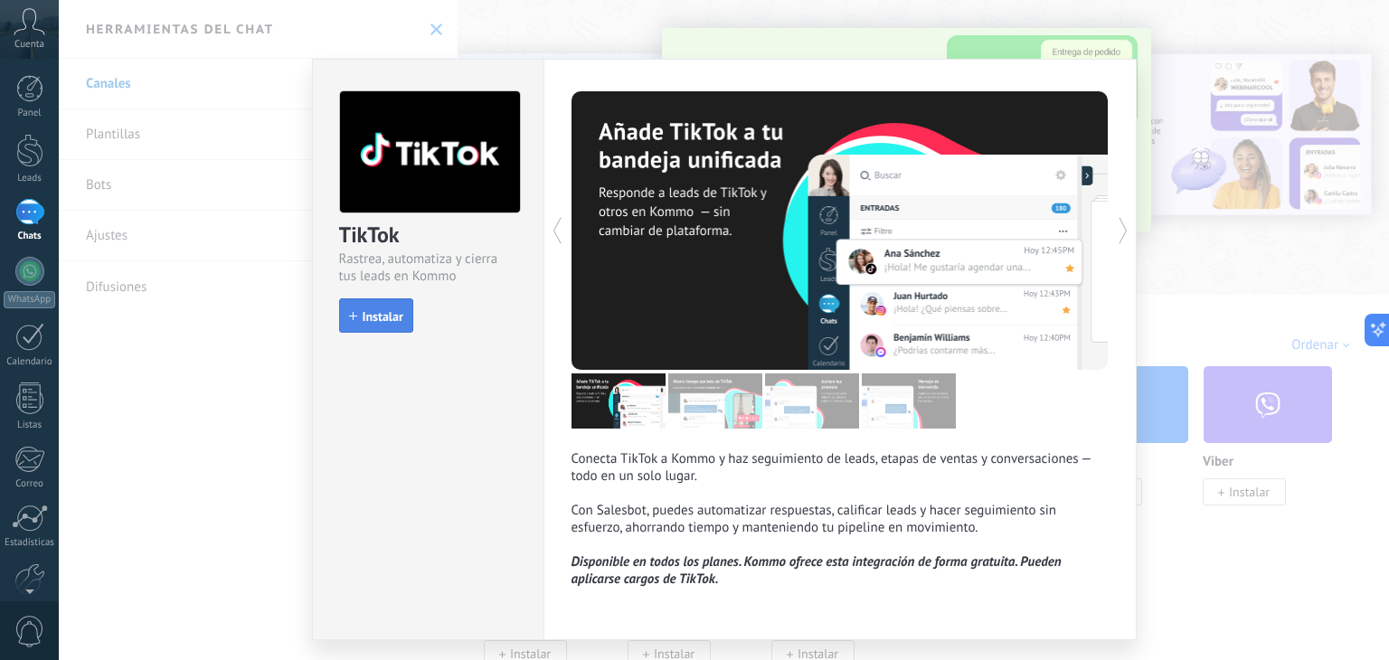
click at [363, 317] on span "Instalar" at bounding box center [383, 316] width 41 height 13
click at [1204, 547] on div "TikTok Rastrea, automatiza y cierra tus leads en Kommo install Instalar Conecta…" at bounding box center [724, 330] width 1330 height 660
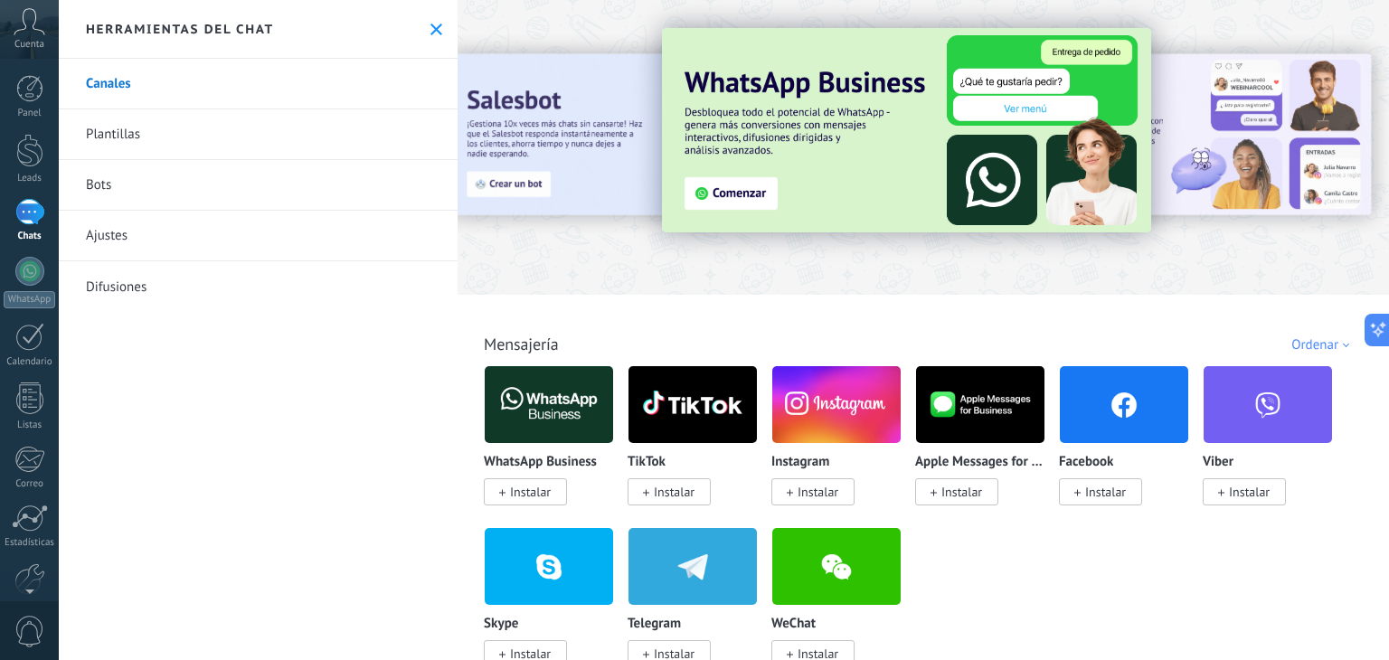
click at [850, 486] on span "Instalar" at bounding box center [812, 491] width 83 height 27
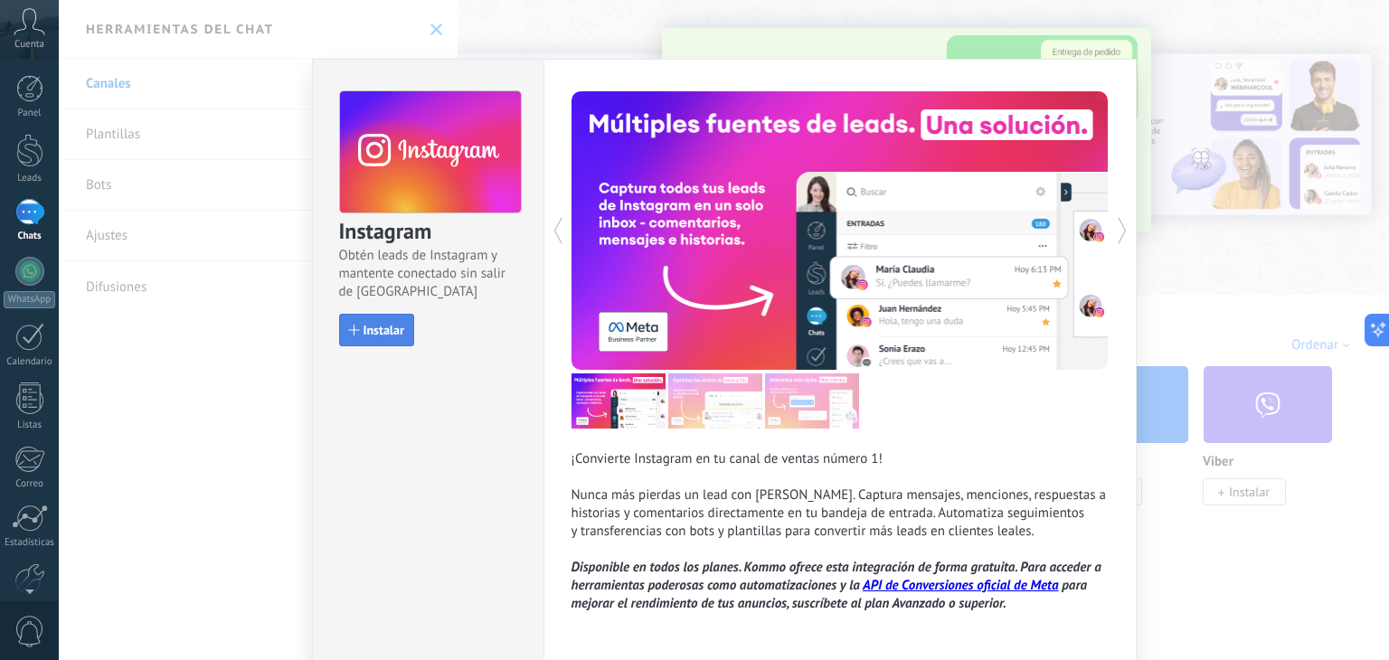
click at [395, 326] on span "Instalar" at bounding box center [384, 330] width 41 height 13
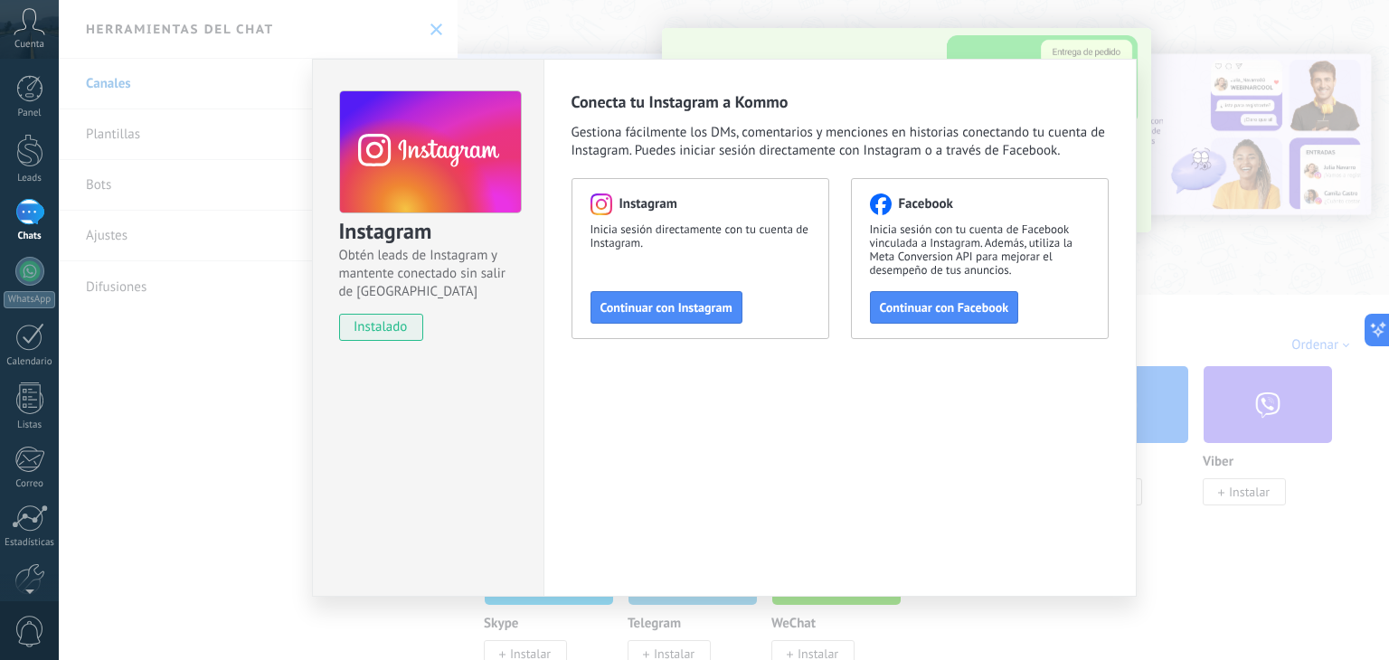
click at [1181, 503] on div "Instagram Obtén leads de Instagram y mantente conectado sin salir de Kommo inst…" at bounding box center [724, 330] width 1330 height 660
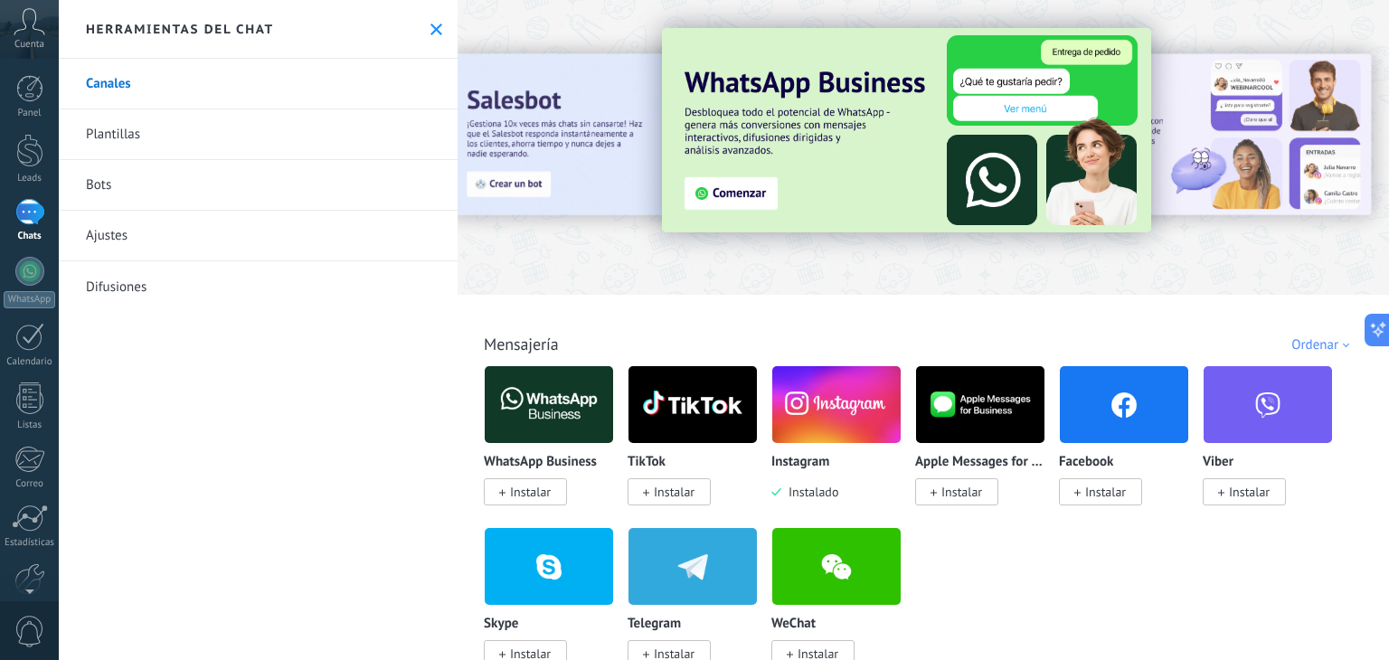
click at [1117, 496] on span "Instalar" at bounding box center [1105, 492] width 41 height 16
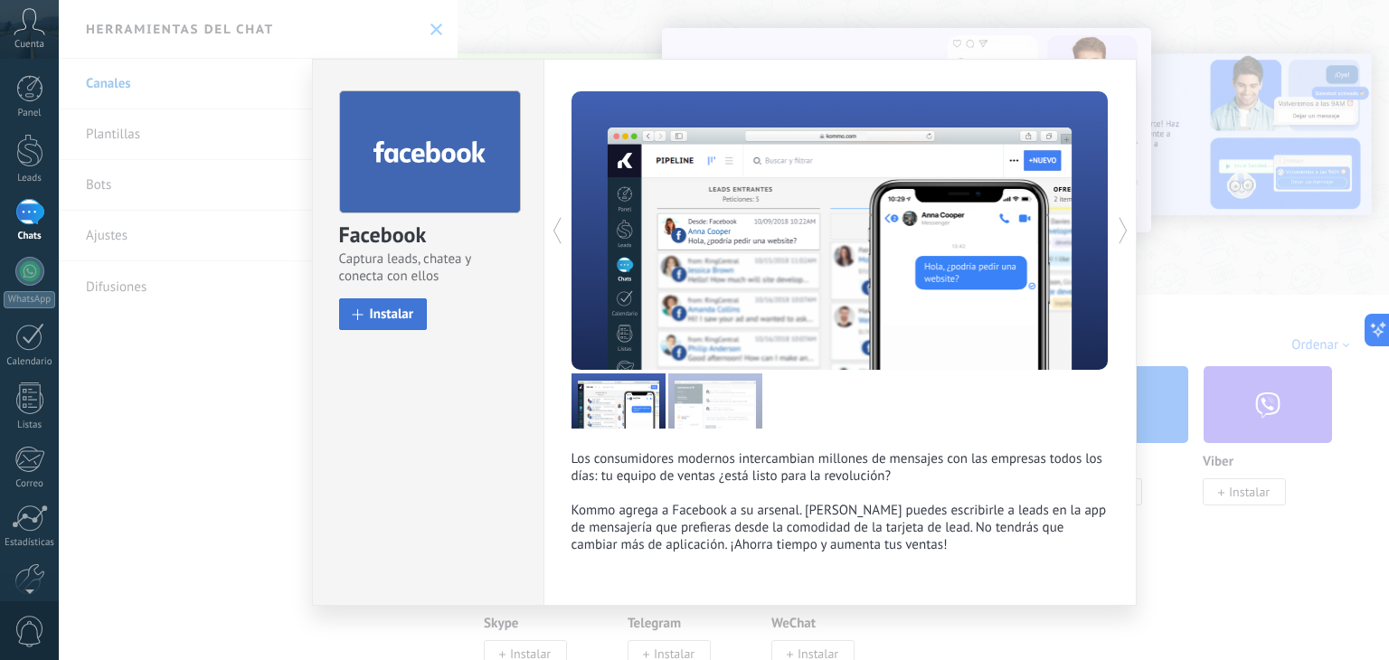
click at [387, 315] on span "Instalar" at bounding box center [392, 314] width 44 height 14
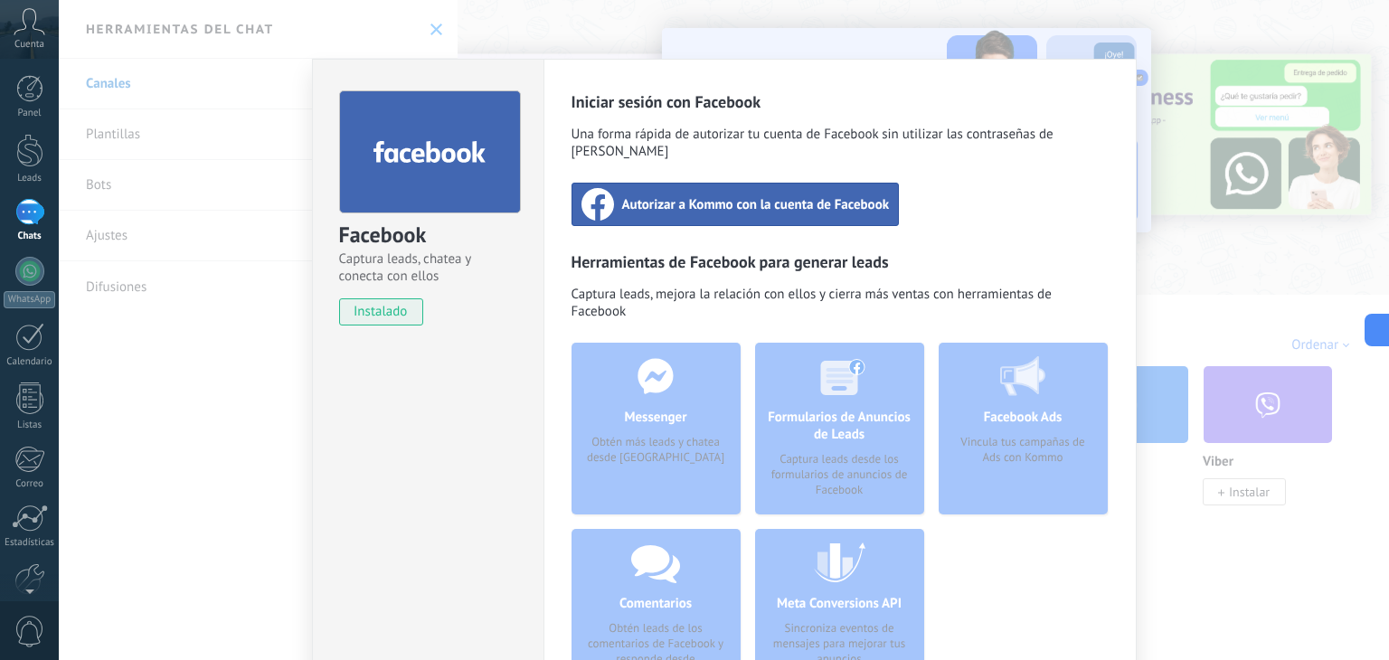
click at [1167, 91] on div "Facebook Captura leads, chatea y conecta con ellos instalado Desinstalar Inicia…" at bounding box center [724, 330] width 1330 height 660
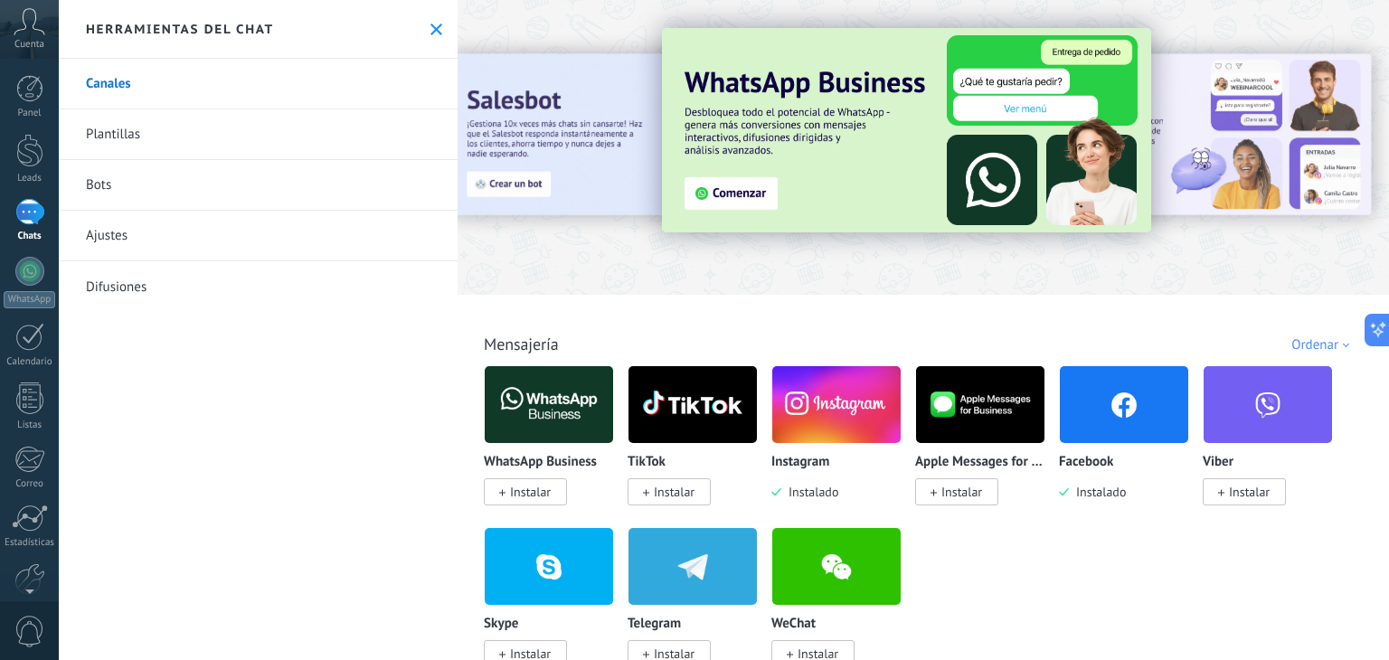
click at [25, 220] on div at bounding box center [29, 212] width 29 height 26
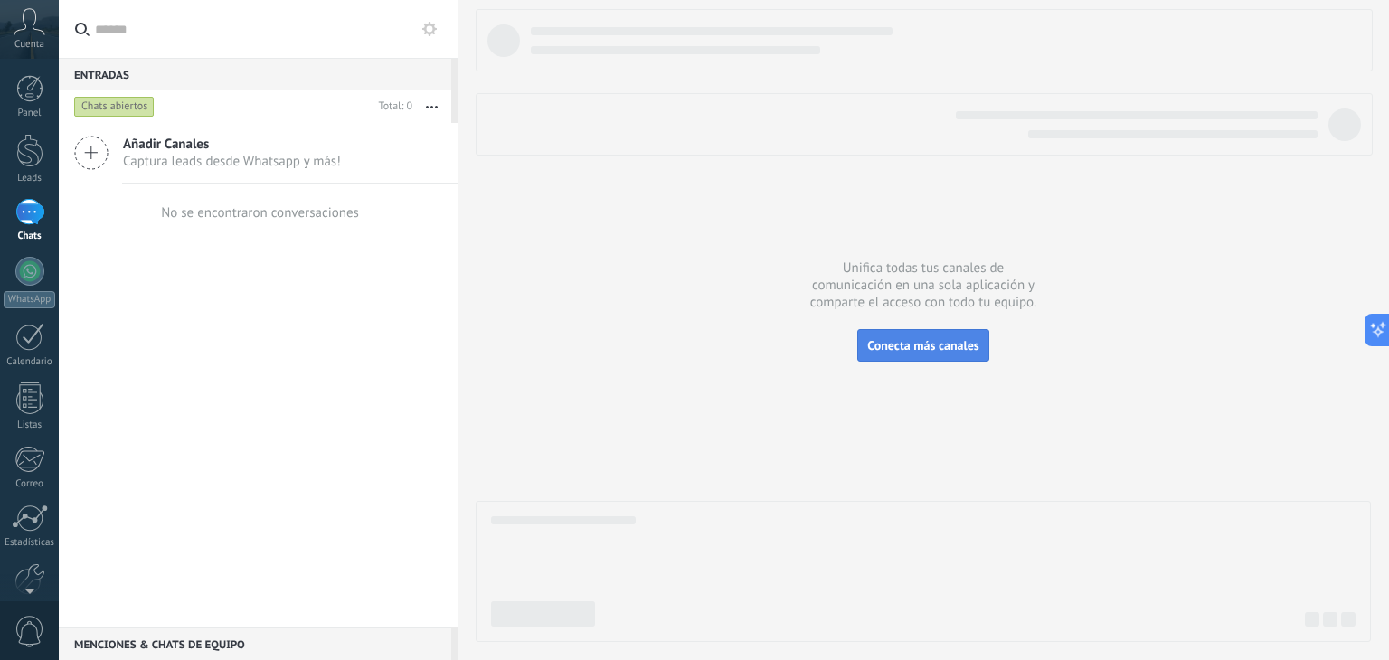
click at [912, 355] on button "Conecta más canales" at bounding box center [922, 345] width 131 height 33
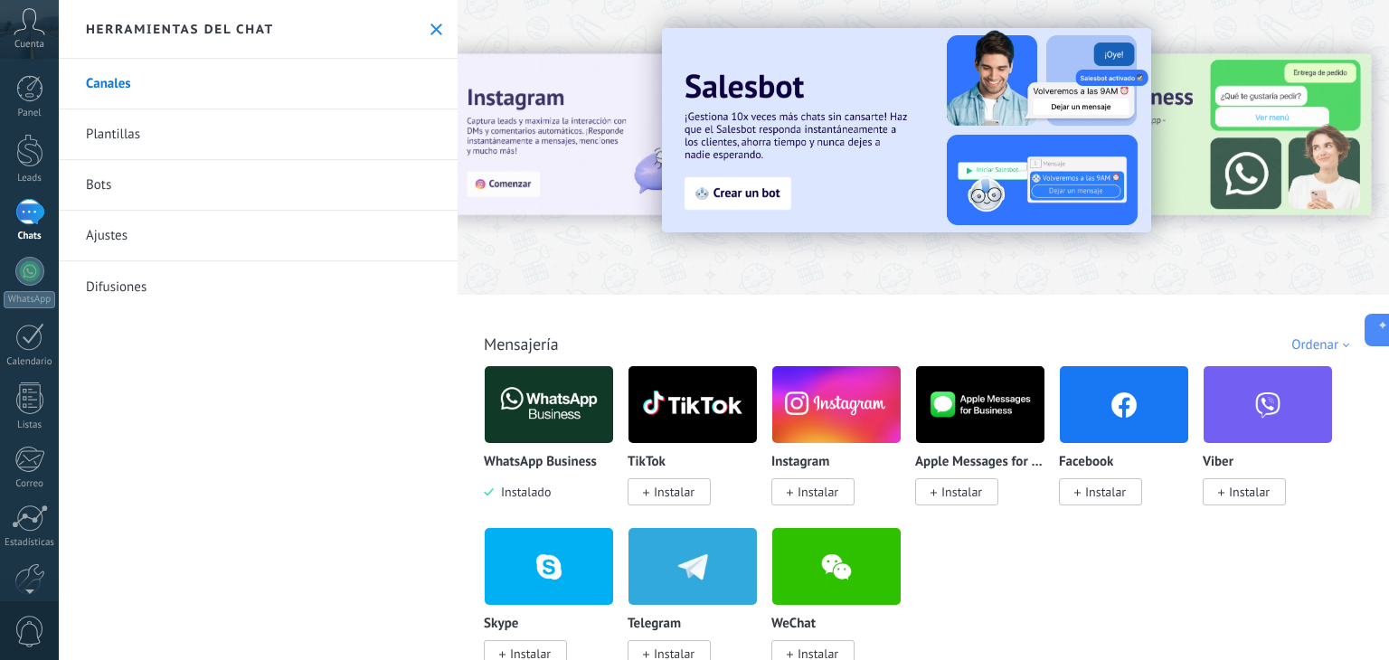
click at [534, 378] on img at bounding box center [549, 405] width 128 height 88
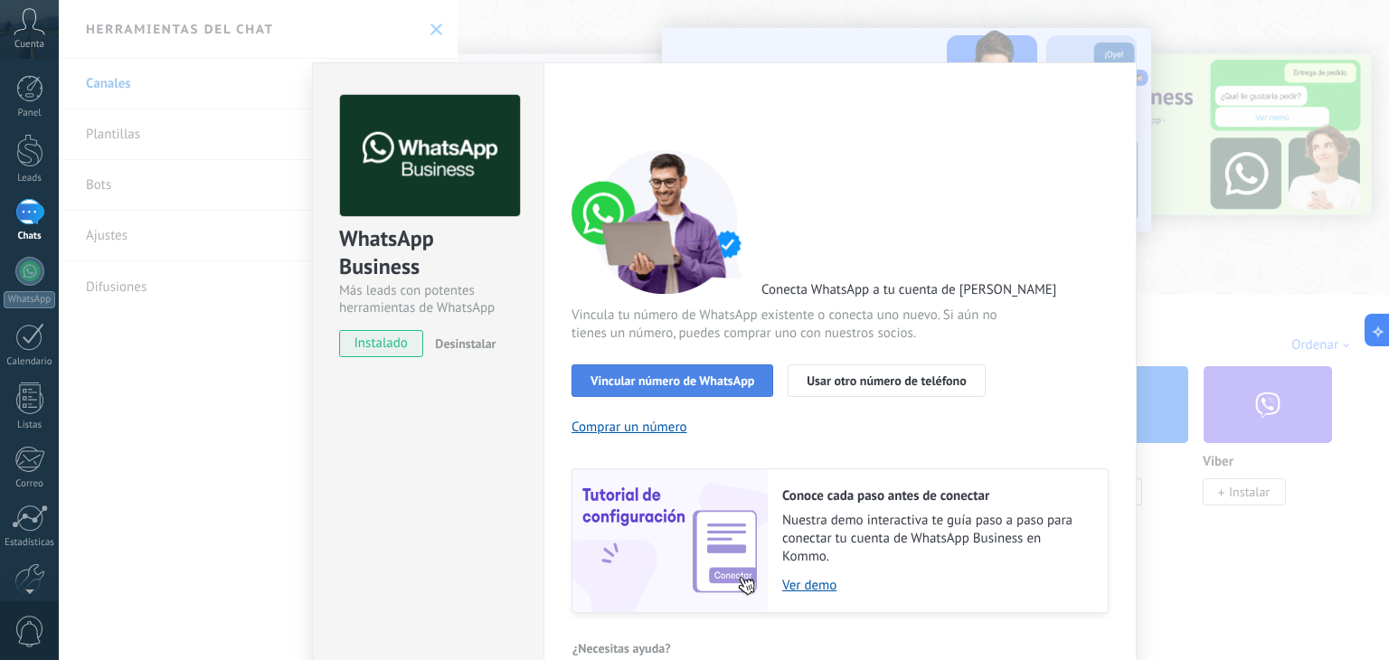
click at [692, 385] on span "Vincular número de WhatsApp" at bounding box center [673, 380] width 164 height 13
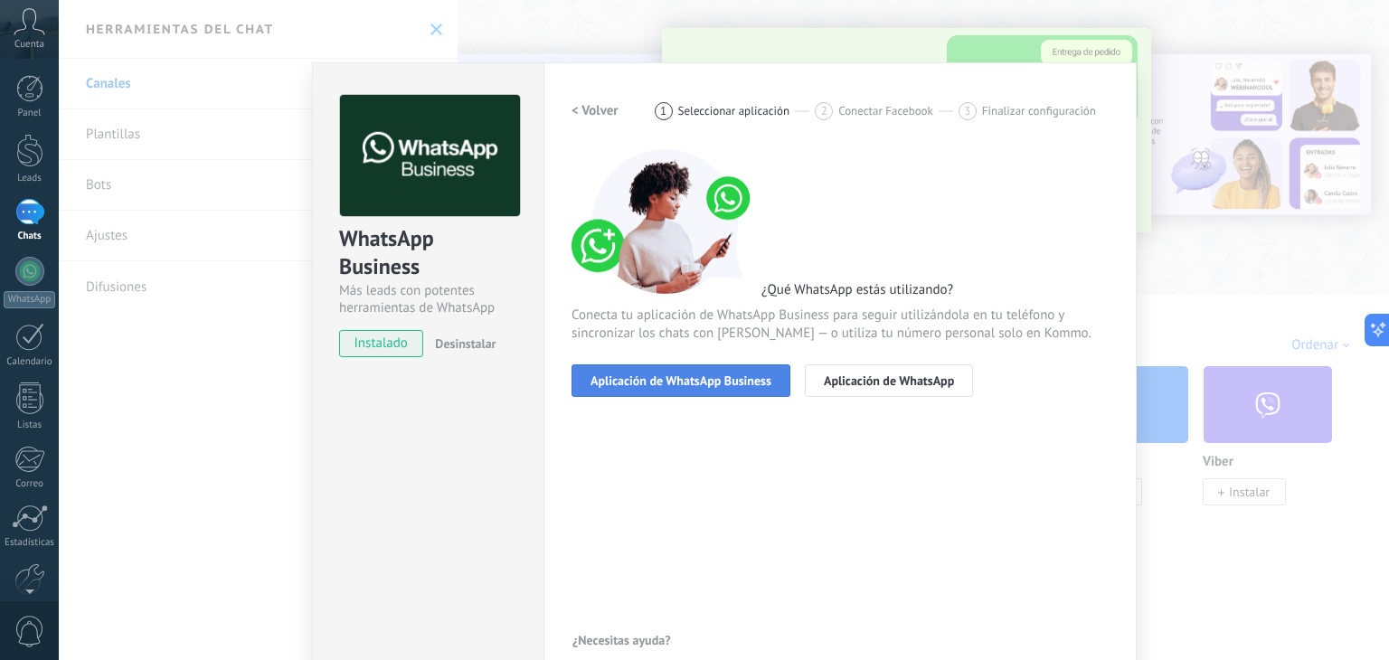
click at [701, 387] on button "Aplicación de WhatsApp Business" at bounding box center [681, 380] width 219 height 33
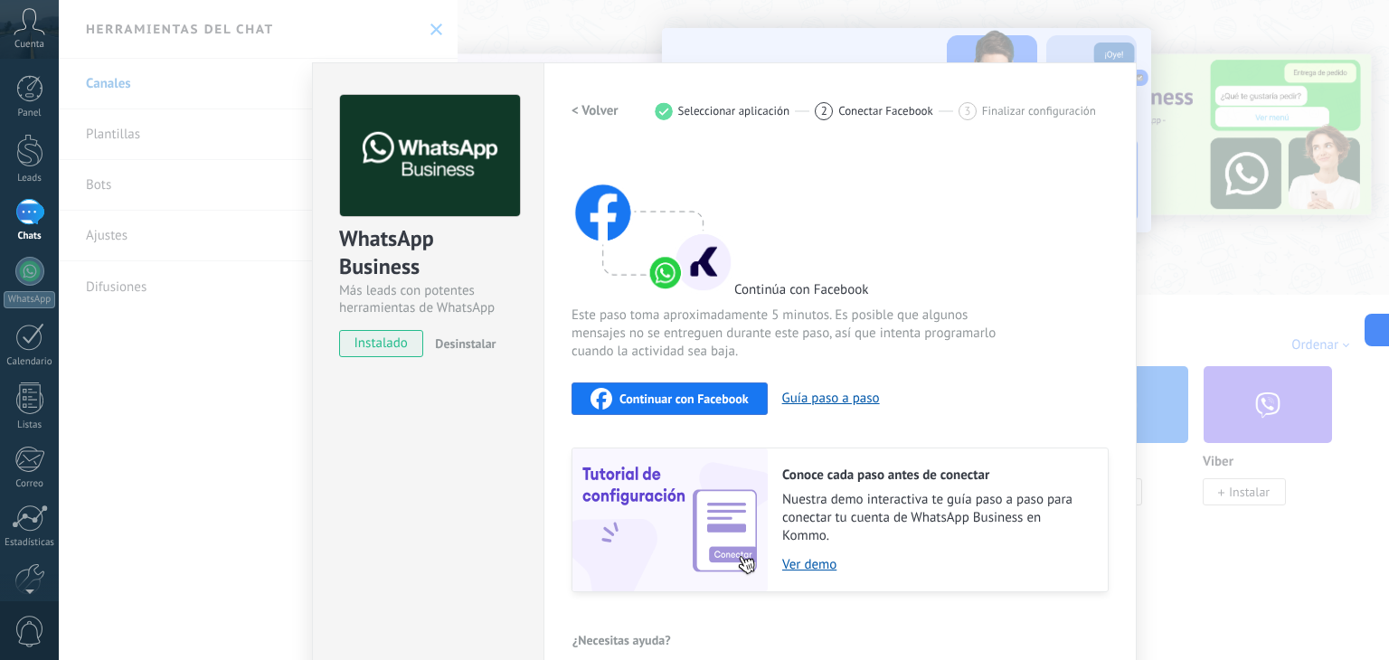
click at [671, 403] on span "Continuar con Facebook" at bounding box center [683, 398] width 129 height 13
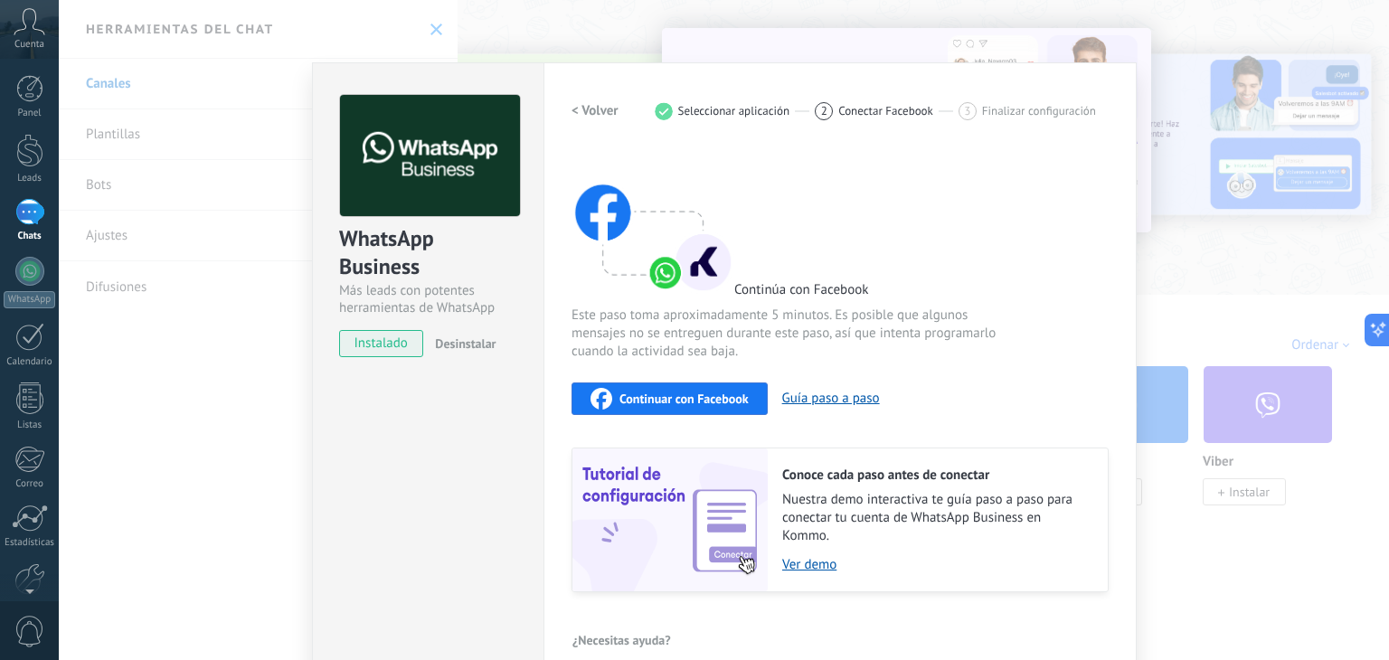
click at [897, 42] on div "WhatsApp Business Más leads con potentes herramientas de WhatsApp instalado Des…" at bounding box center [724, 330] width 1330 height 660
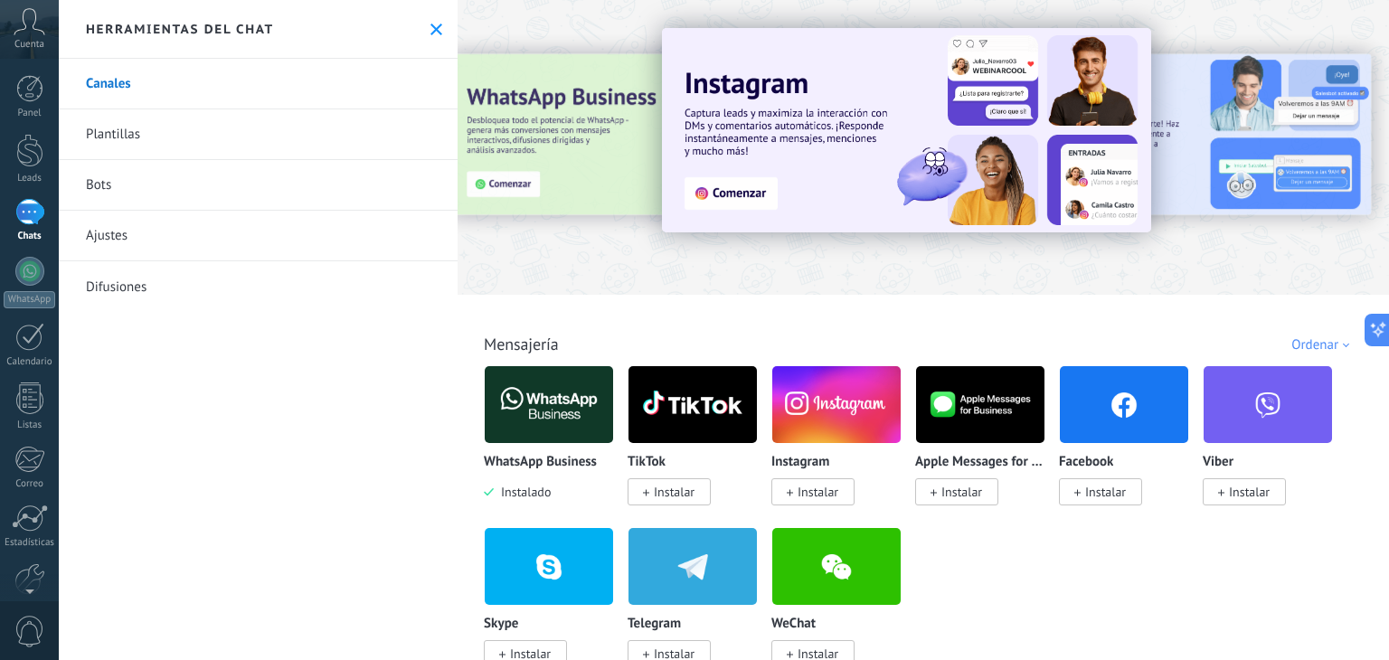
click at [434, 29] on icon at bounding box center [436, 30] width 12 height 12
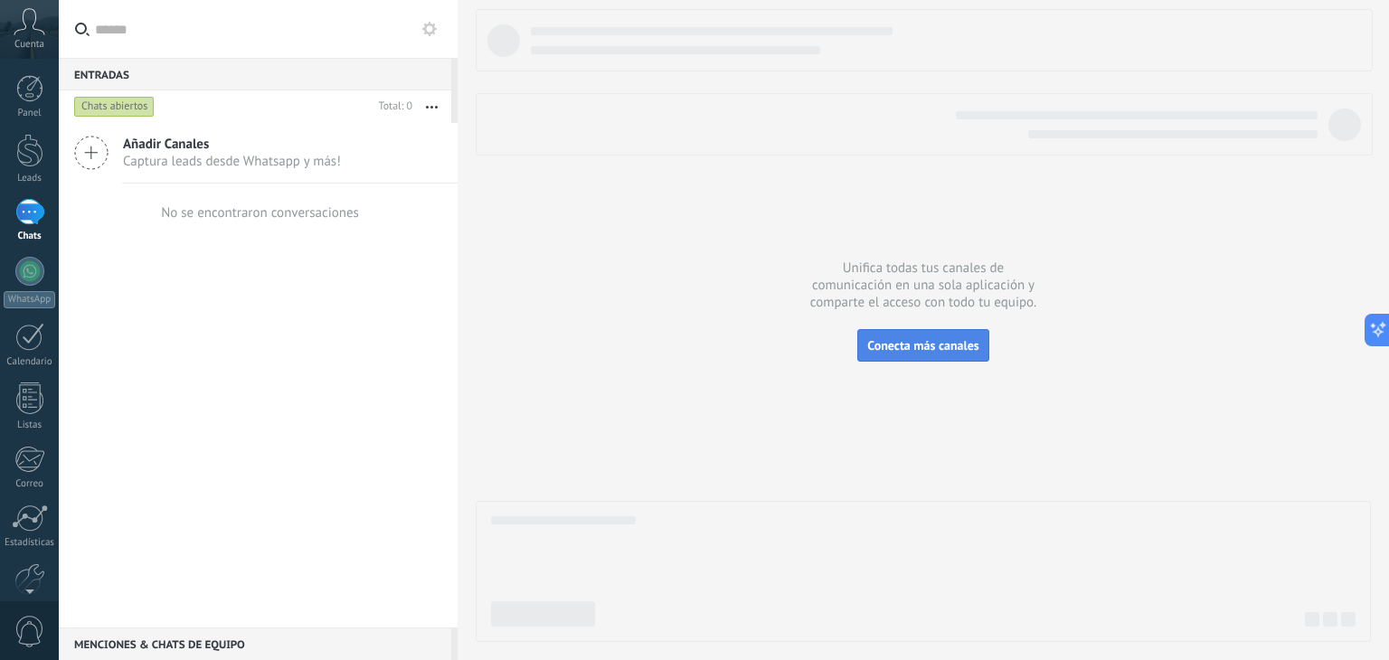
click at [901, 345] on span "Conecta más canales" at bounding box center [922, 345] width 111 height 16
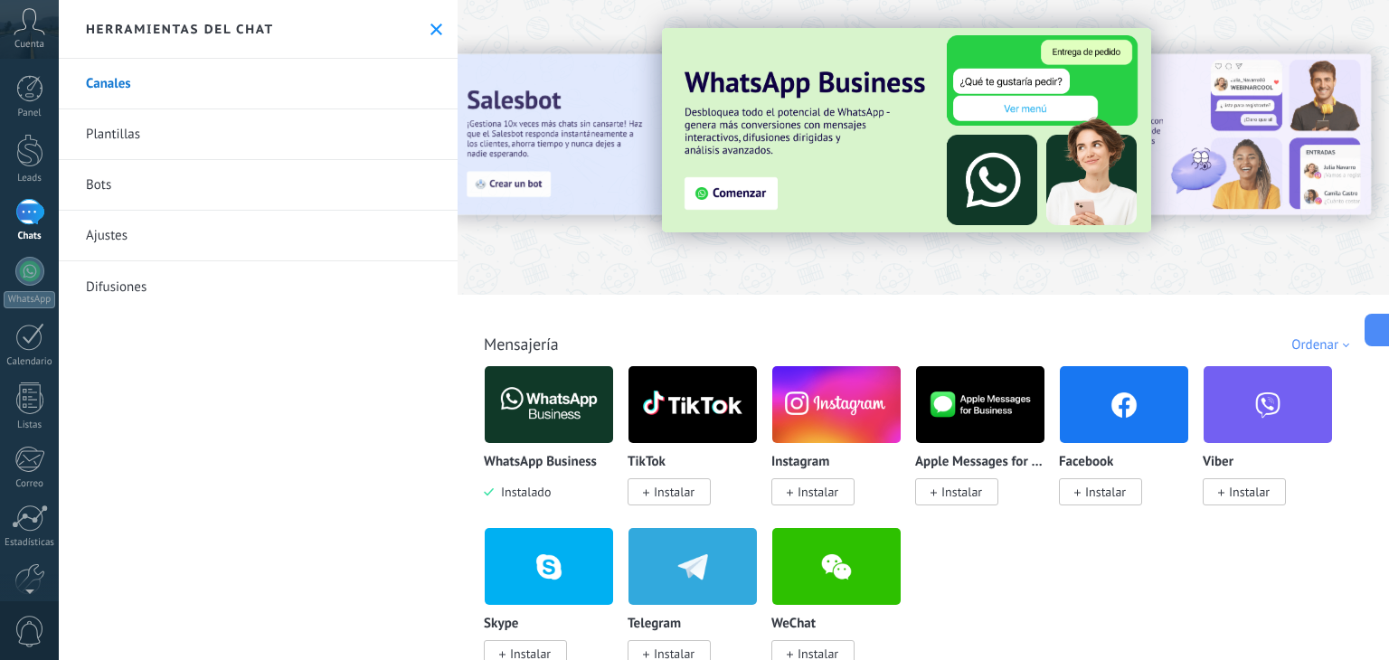
click at [564, 399] on img at bounding box center [549, 405] width 128 height 88
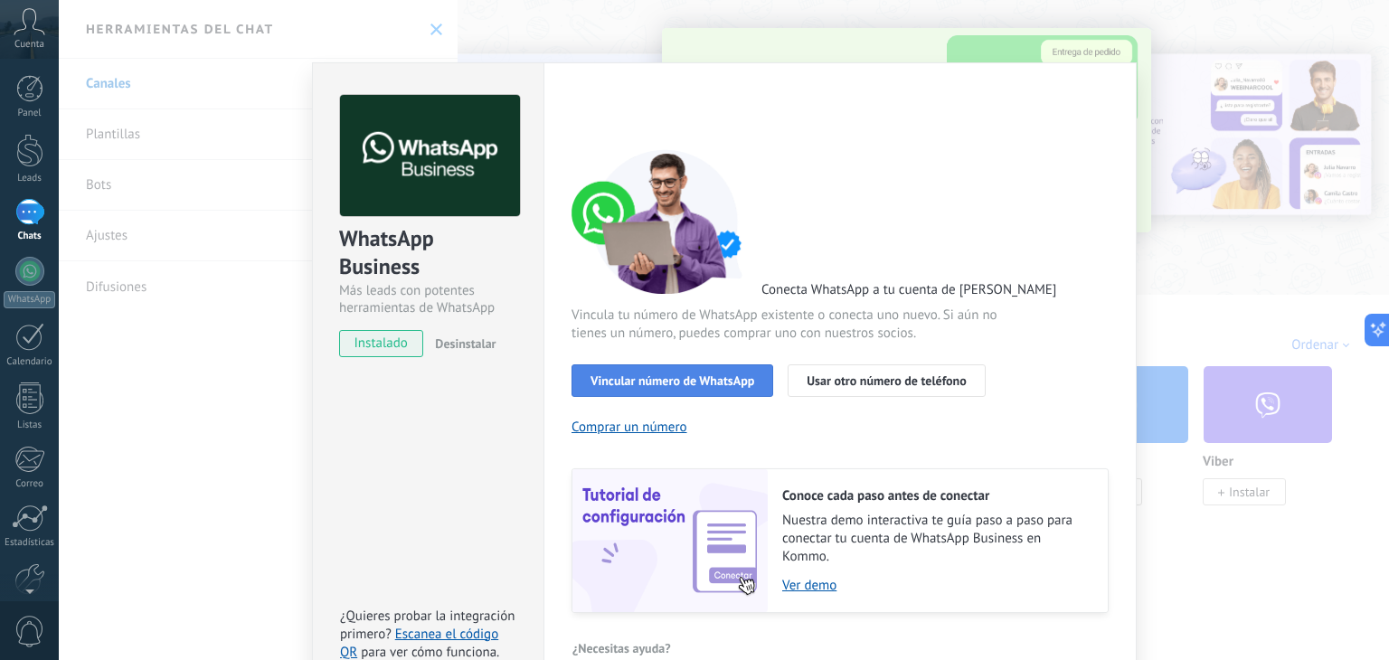
click at [676, 381] on span "Vincular número de WhatsApp" at bounding box center [673, 380] width 164 height 13
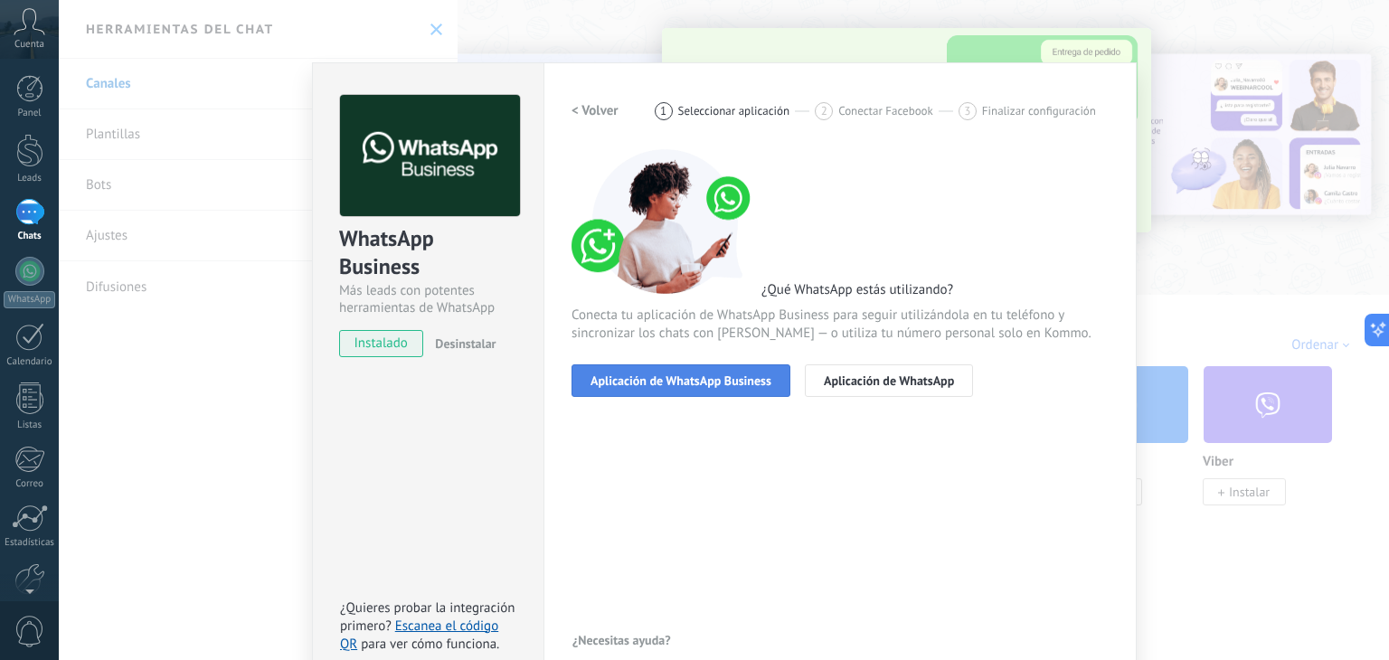
click at [704, 384] on span "Aplicación de WhatsApp Business" at bounding box center [681, 380] width 181 height 13
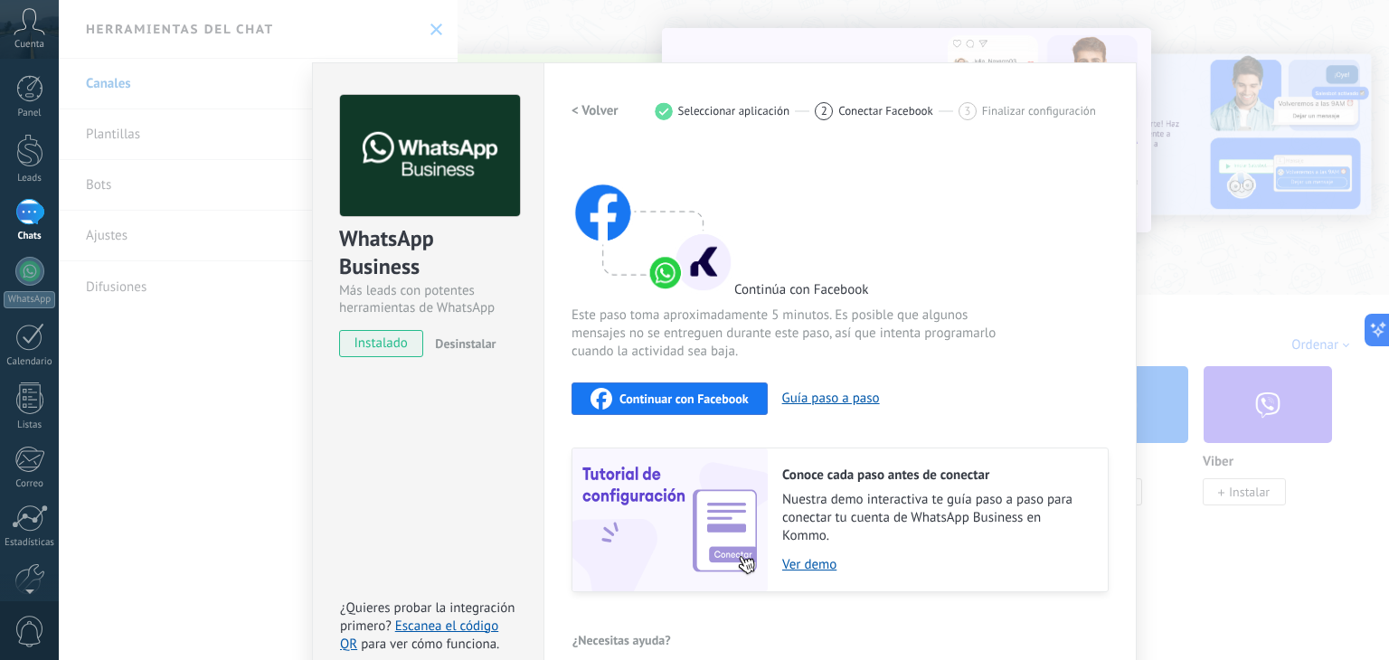
scroll to position [25, 0]
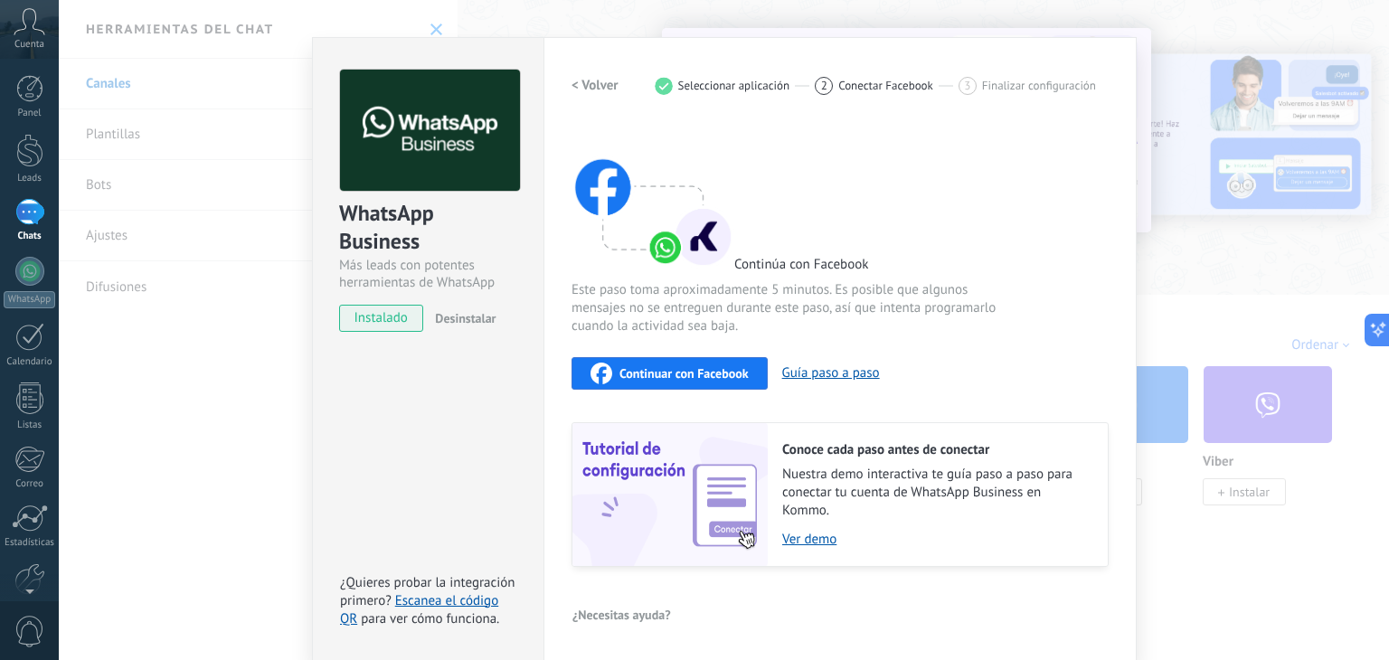
click at [691, 368] on span "Continuar con Facebook" at bounding box center [683, 373] width 129 height 13
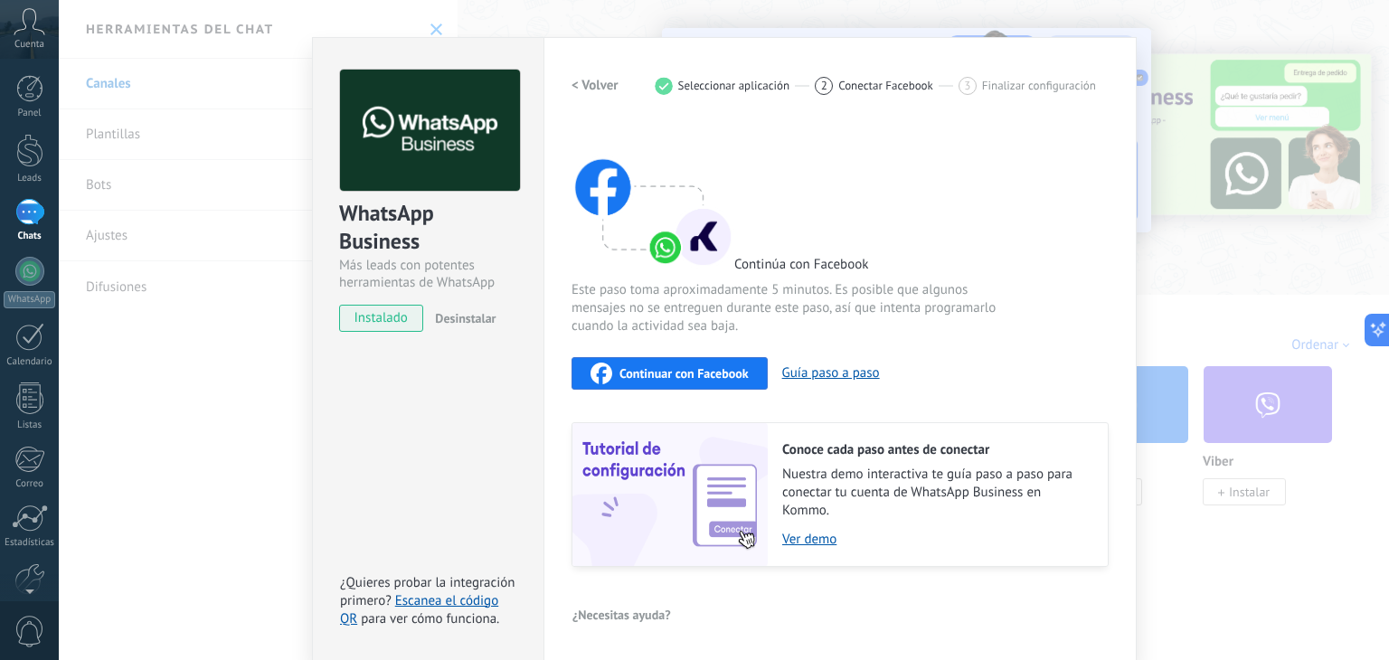
click at [667, 378] on span "Continuar con Facebook" at bounding box center [683, 373] width 129 height 13
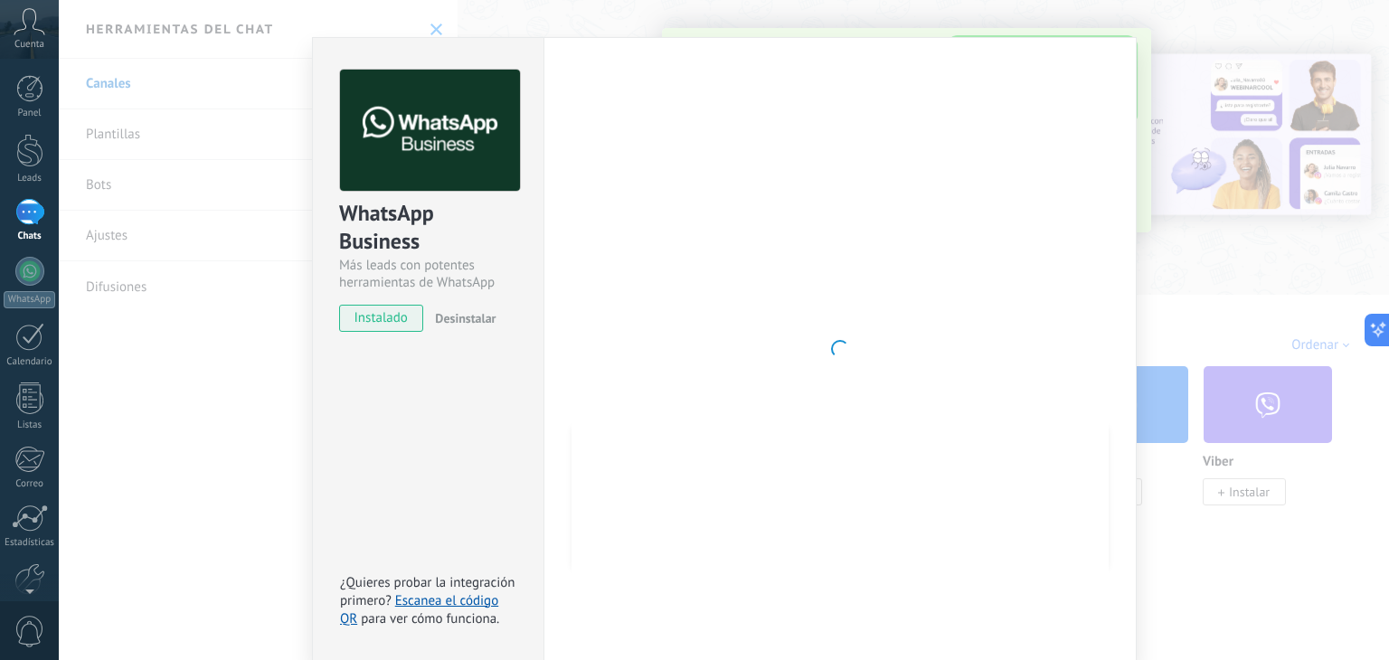
click at [1262, 279] on div "WhatsApp Business Más leads con potentes herramientas de WhatsApp instalado Des…" at bounding box center [724, 330] width 1330 height 660
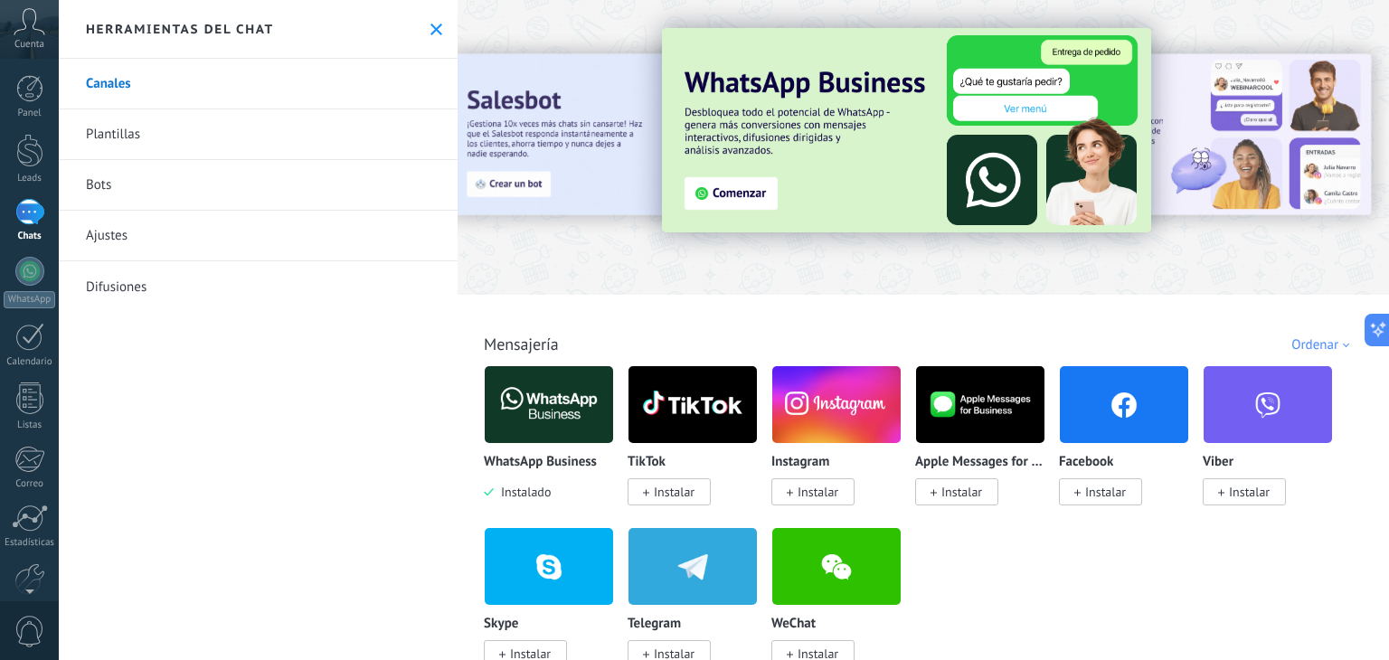
click at [584, 397] on img at bounding box center [549, 405] width 128 height 88
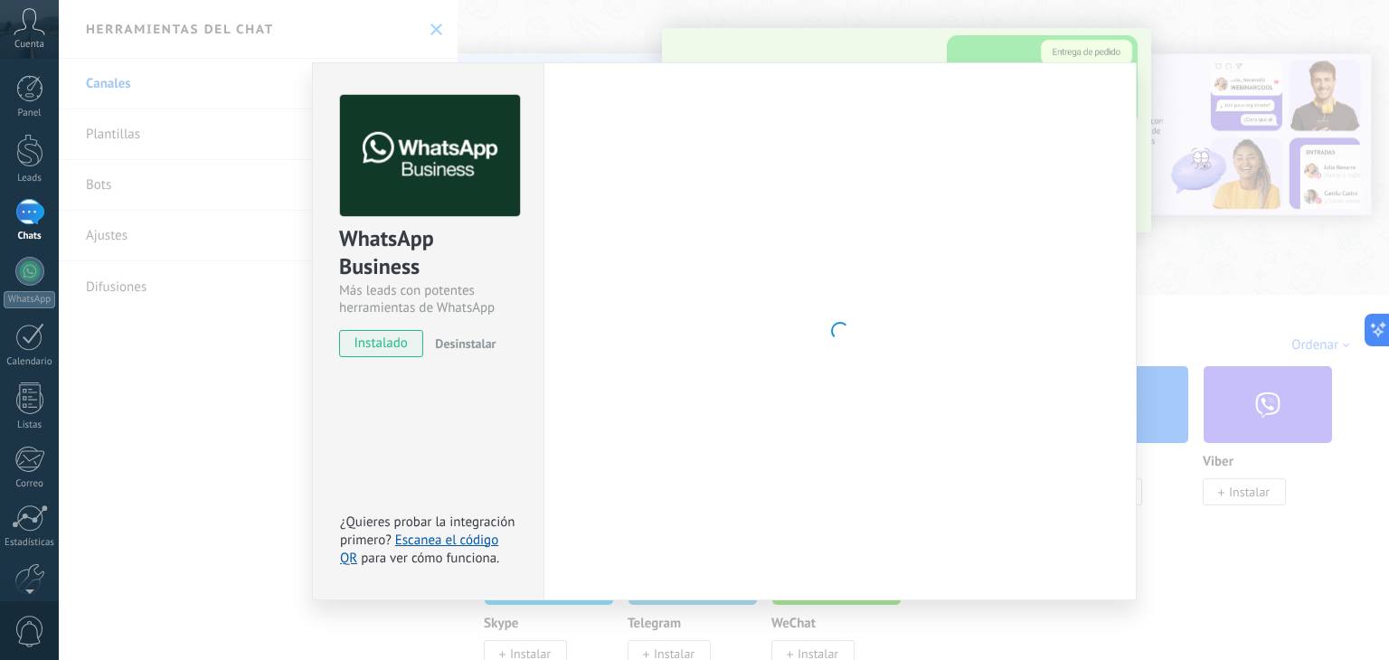
click at [572, 400] on div at bounding box center [840, 331] width 537 height 473
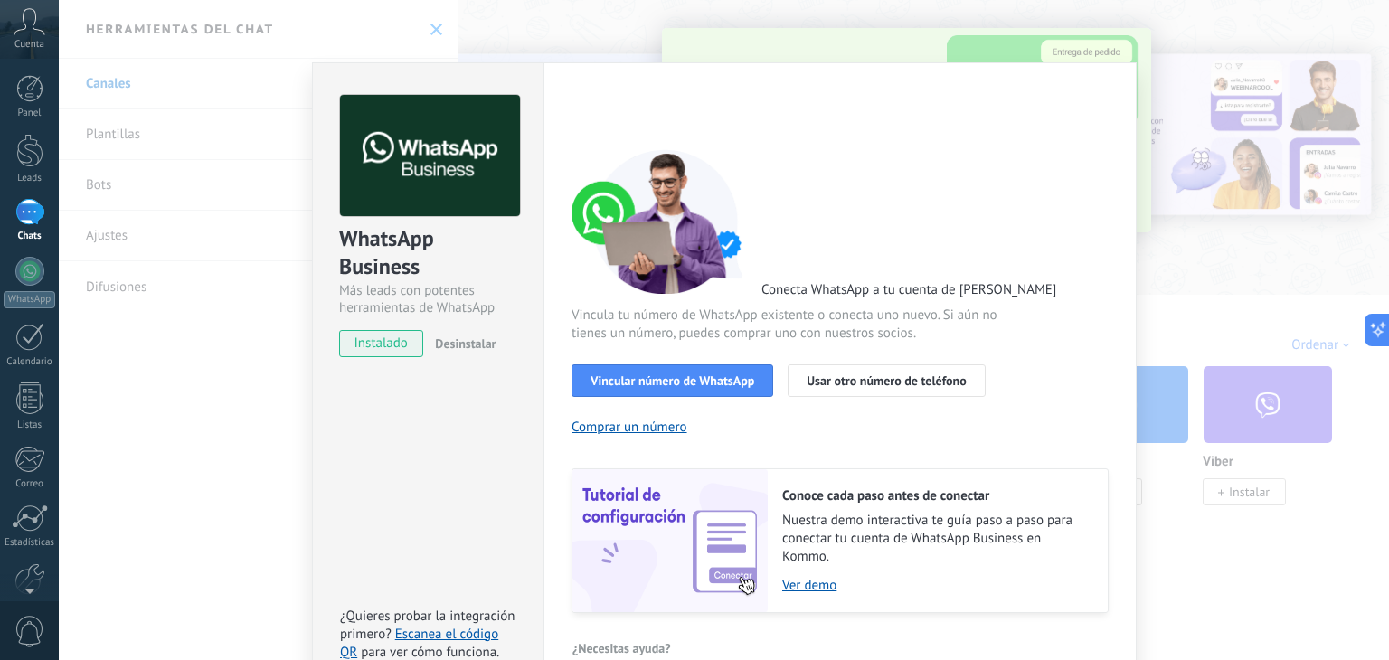
click at [1212, 370] on div "WhatsApp Business Más leads con potentes herramientas de WhatsApp instalado Des…" at bounding box center [724, 330] width 1330 height 660
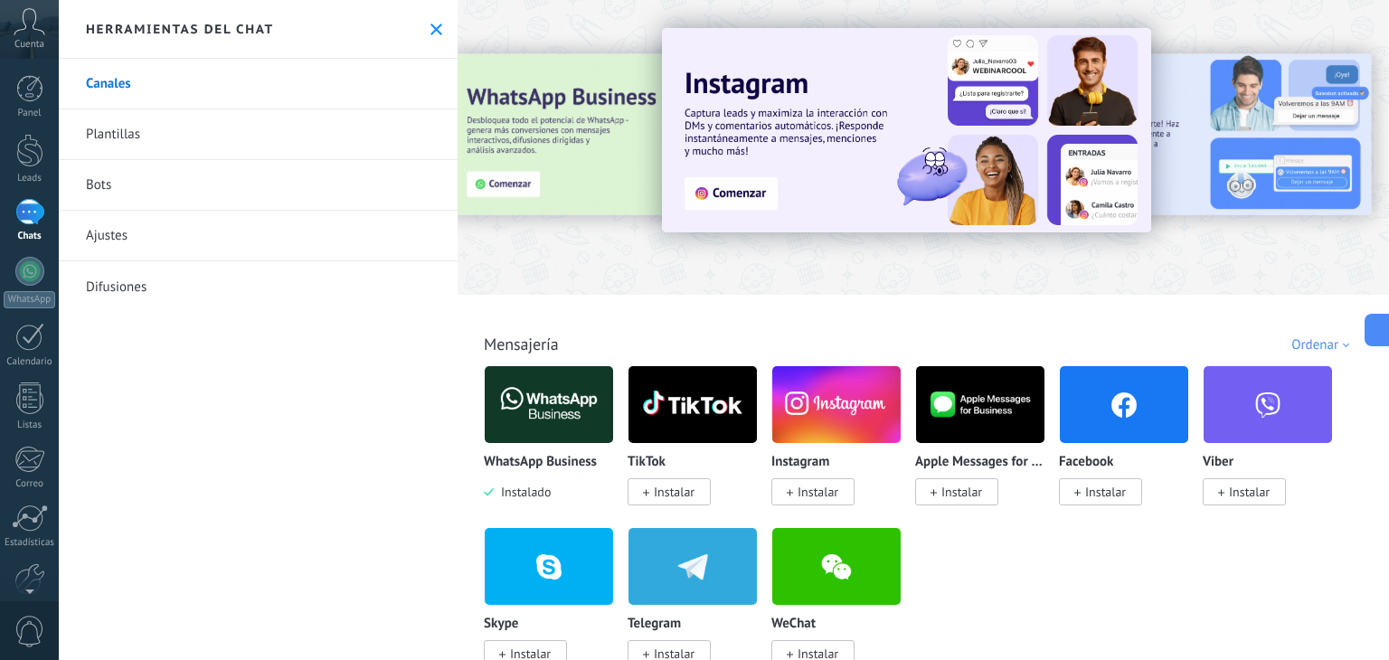
click at [558, 413] on img at bounding box center [549, 405] width 128 height 88
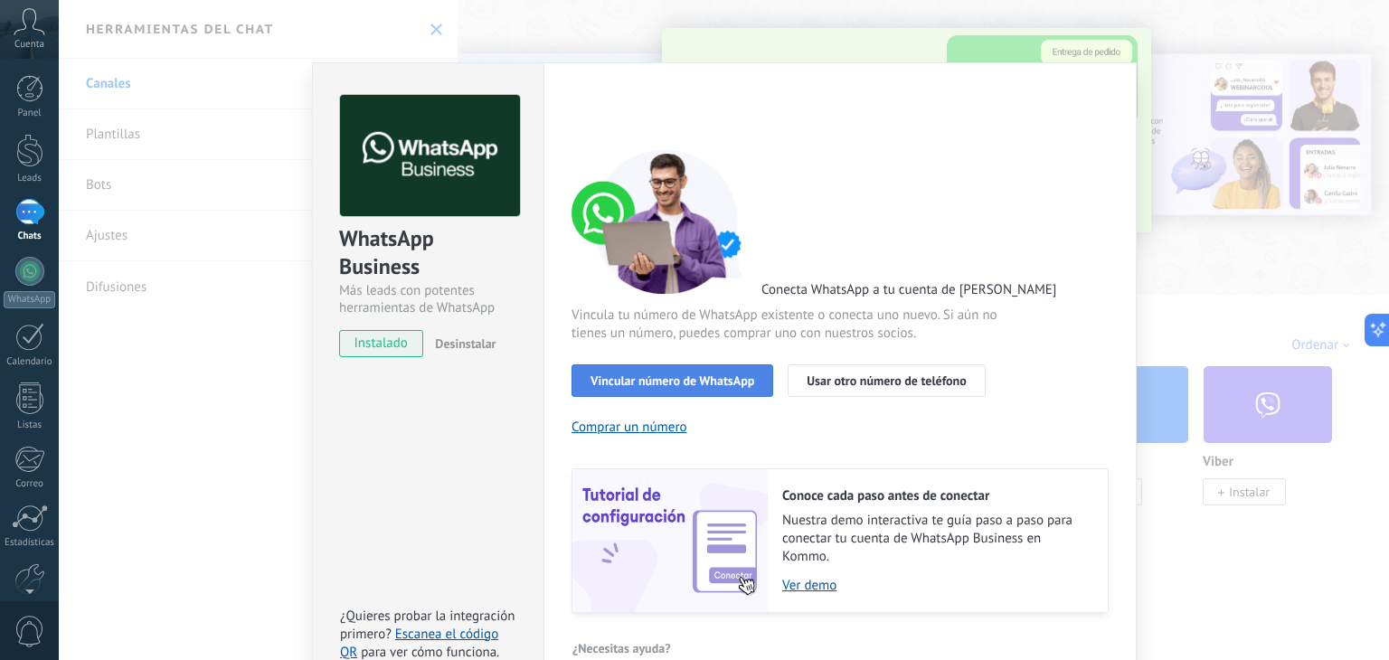
click at [679, 380] on span "Vincular número de WhatsApp" at bounding box center [673, 380] width 164 height 13
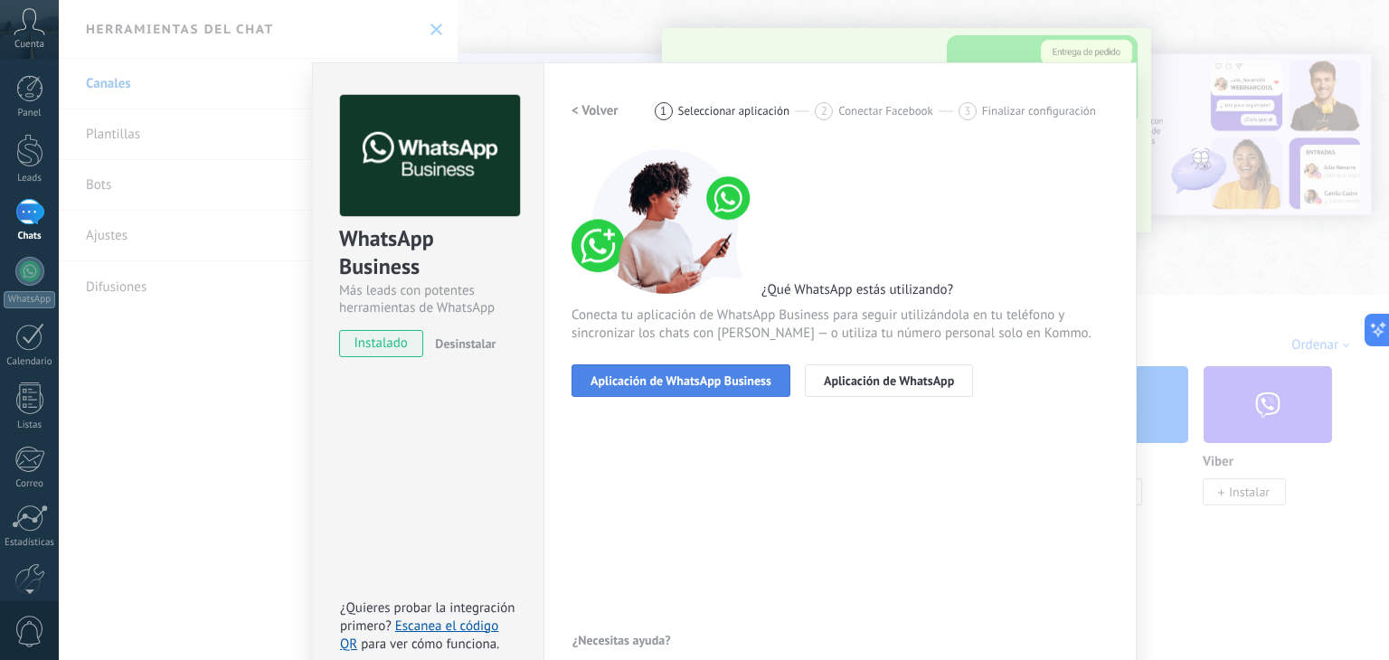
click at [712, 385] on span "Aplicación de WhatsApp Business" at bounding box center [681, 380] width 181 height 13
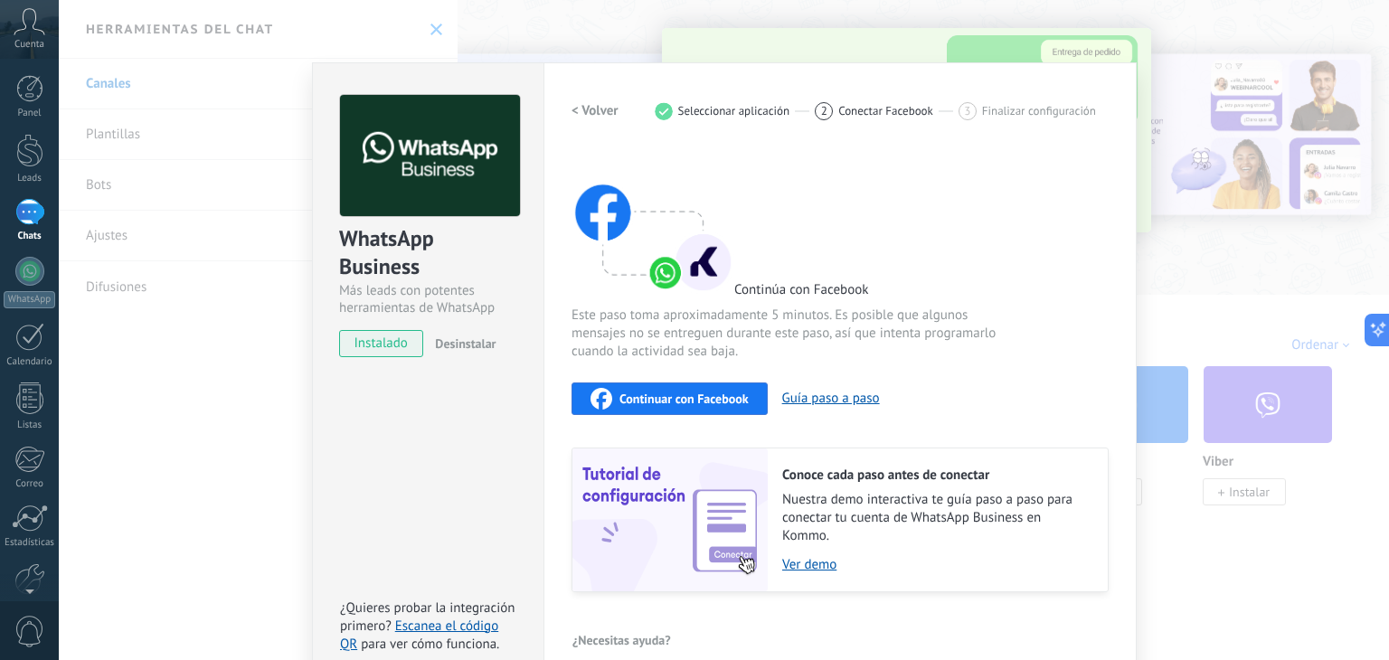
click at [662, 394] on span "Continuar con Facebook" at bounding box center [683, 398] width 129 height 13
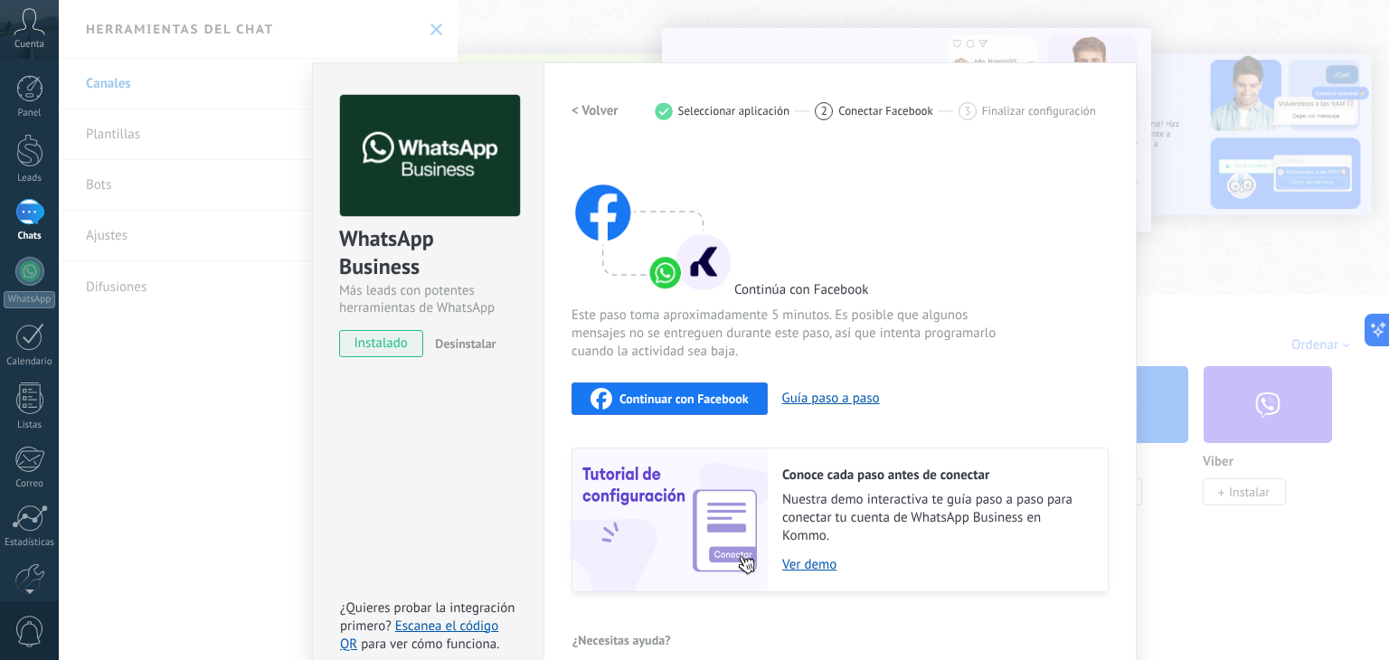
scroll to position [25, 0]
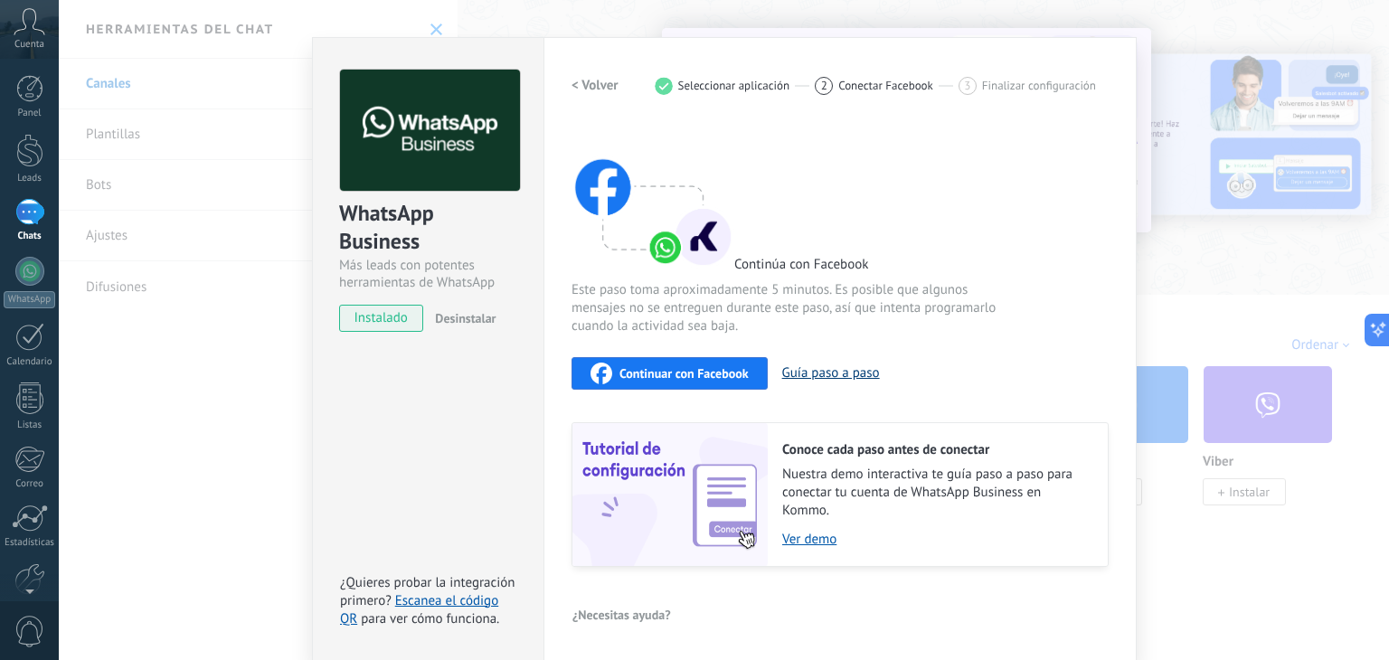
click at [825, 368] on button "Guía paso a paso" at bounding box center [831, 372] width 98 height 17
